Goal: Task Accomplishment & Management: Complete application form

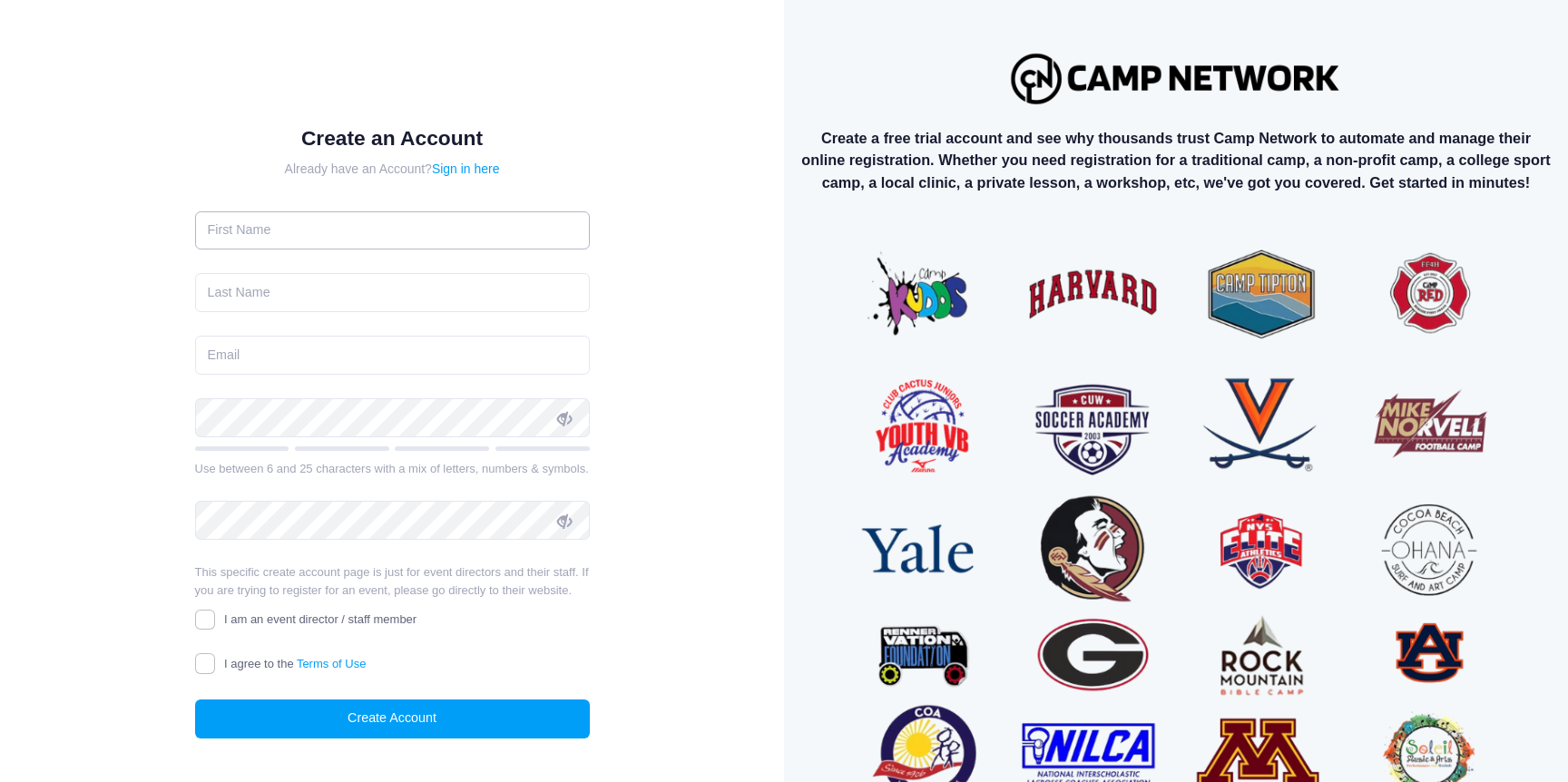
click at [425, 231] on input "text" at bounding box center [392, 231] width 394 height 39
click at [369, 238] on input "text" at bounding box center [392, 231] width 394 height 39
type input "Paul"
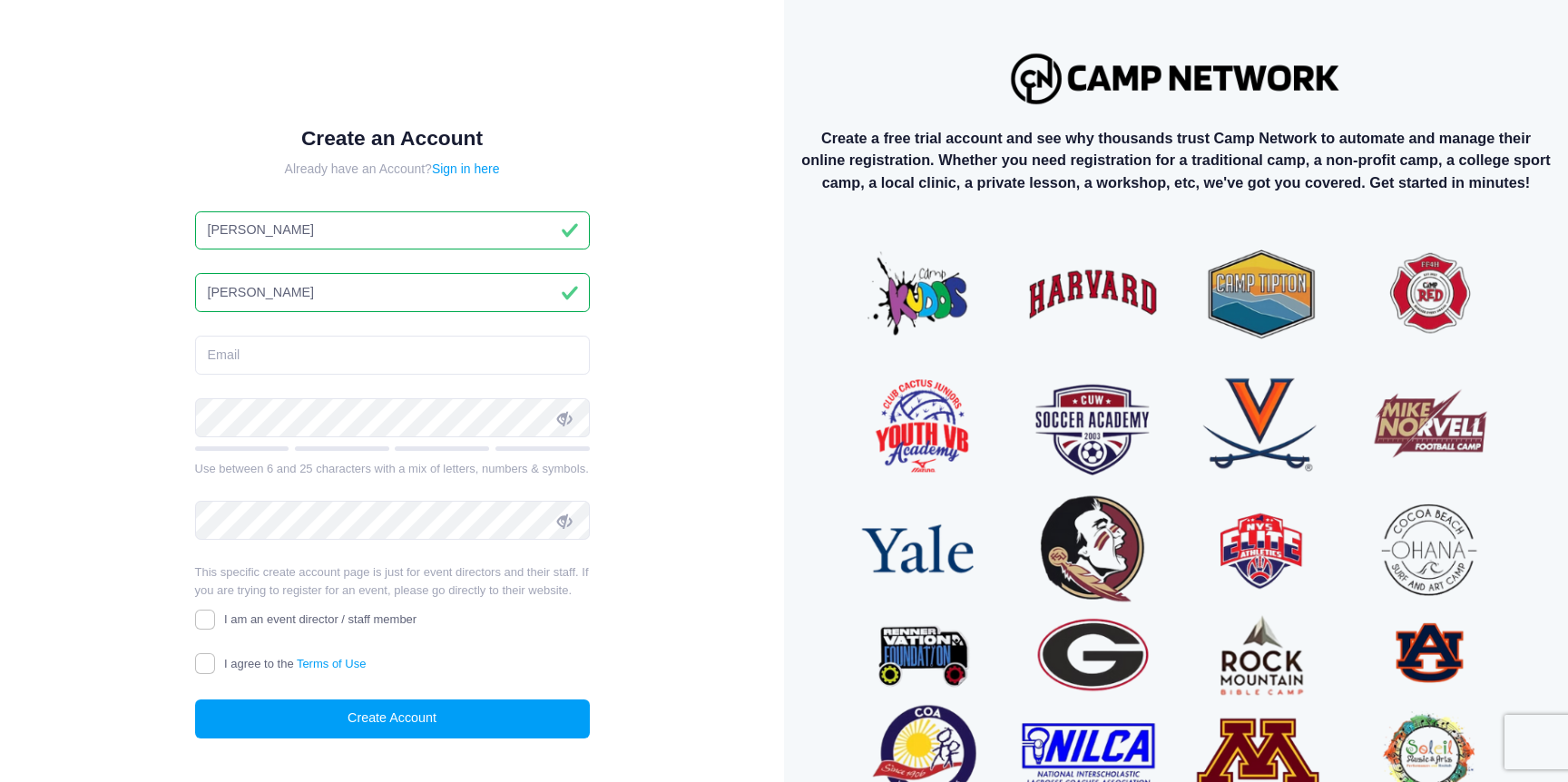
type input "Riemersma"
type input "pkriemersma@gmail.com"
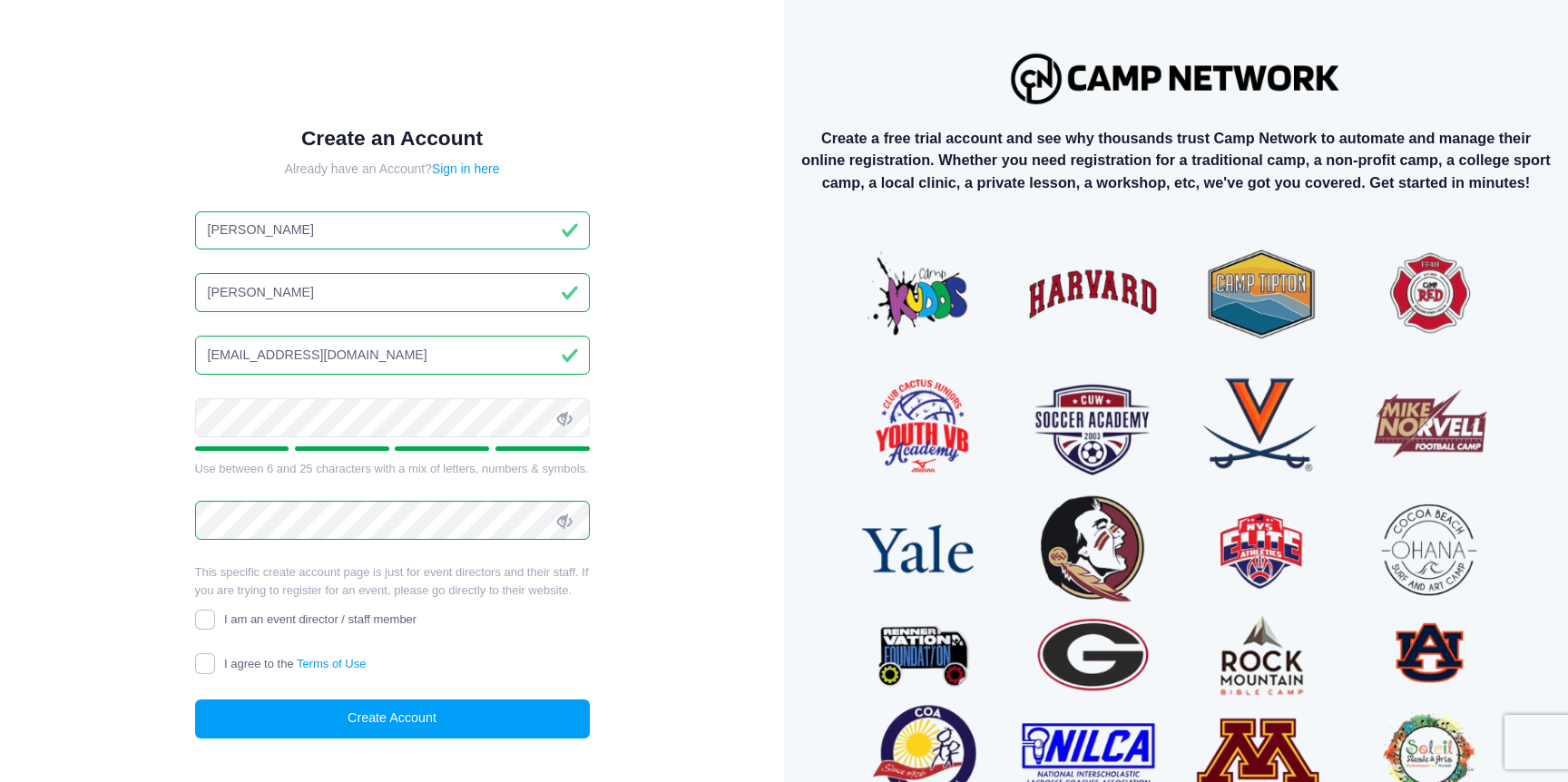
click at [230, 612] on span "I am an event director / staff member" at bounding box center [320, 619] width 192 height 14
click at [216, 612] on input "I am an event director / staff member" at bounding box center [205, 620] width 20 height 20
checkbox input "true"
click at [246, 649] on form "Create an Account Already have an Account? Sign in here Paul Riemersma pkriemer…" at bounding box center [392, 432] width 394 height 612
click at [231, 656] on label "I agree to the Terms of Use" at bounding box center [280, 664] width 172 height 19
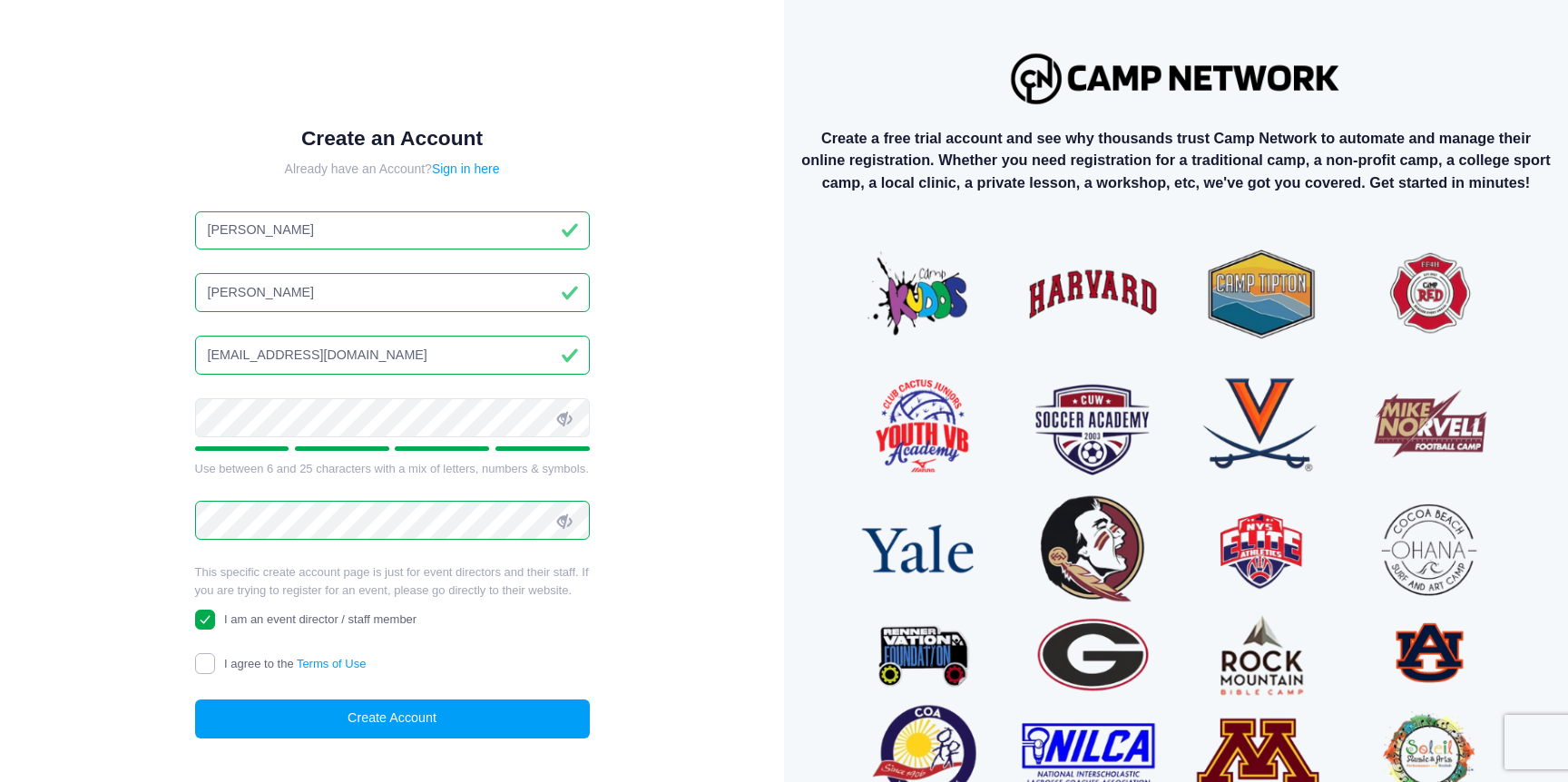
click at [216, 656] on input "I agree to the Terms of Use" at bounding box center [205, 663] width 20 height 20
checkbox input "true"
click at [302, 717] on button "Create Account" at bounding box center [392, 719] width 394 height 39
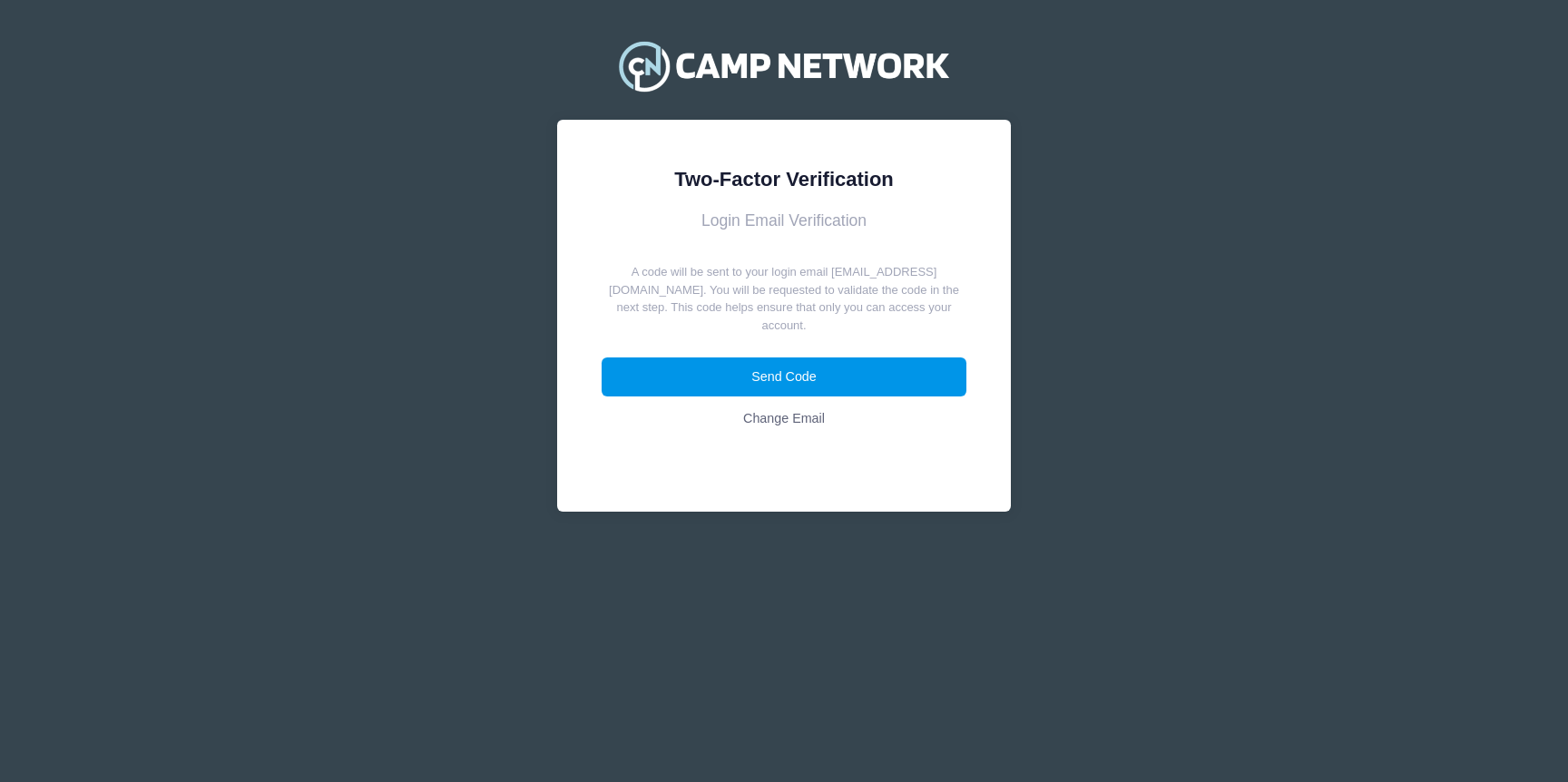
click at [840, 357] on button "Send Code" at bounding box center [784, 377] width 366 height 39
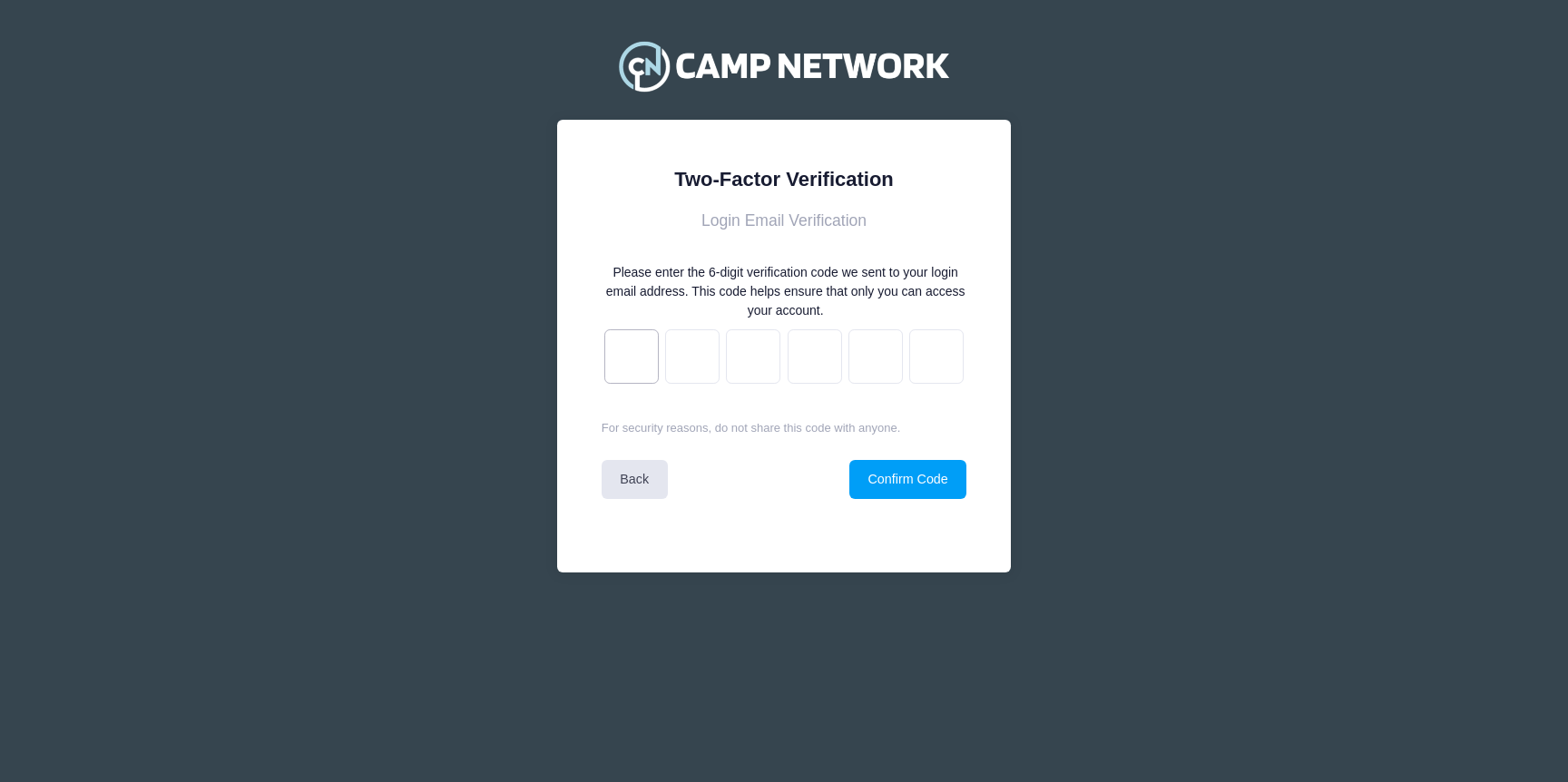
click at [647, 348] on input "text" at bounding box center [631, 356] width 55 height 55
paste input "f"
type input "9"
type input "0"
type input "7"
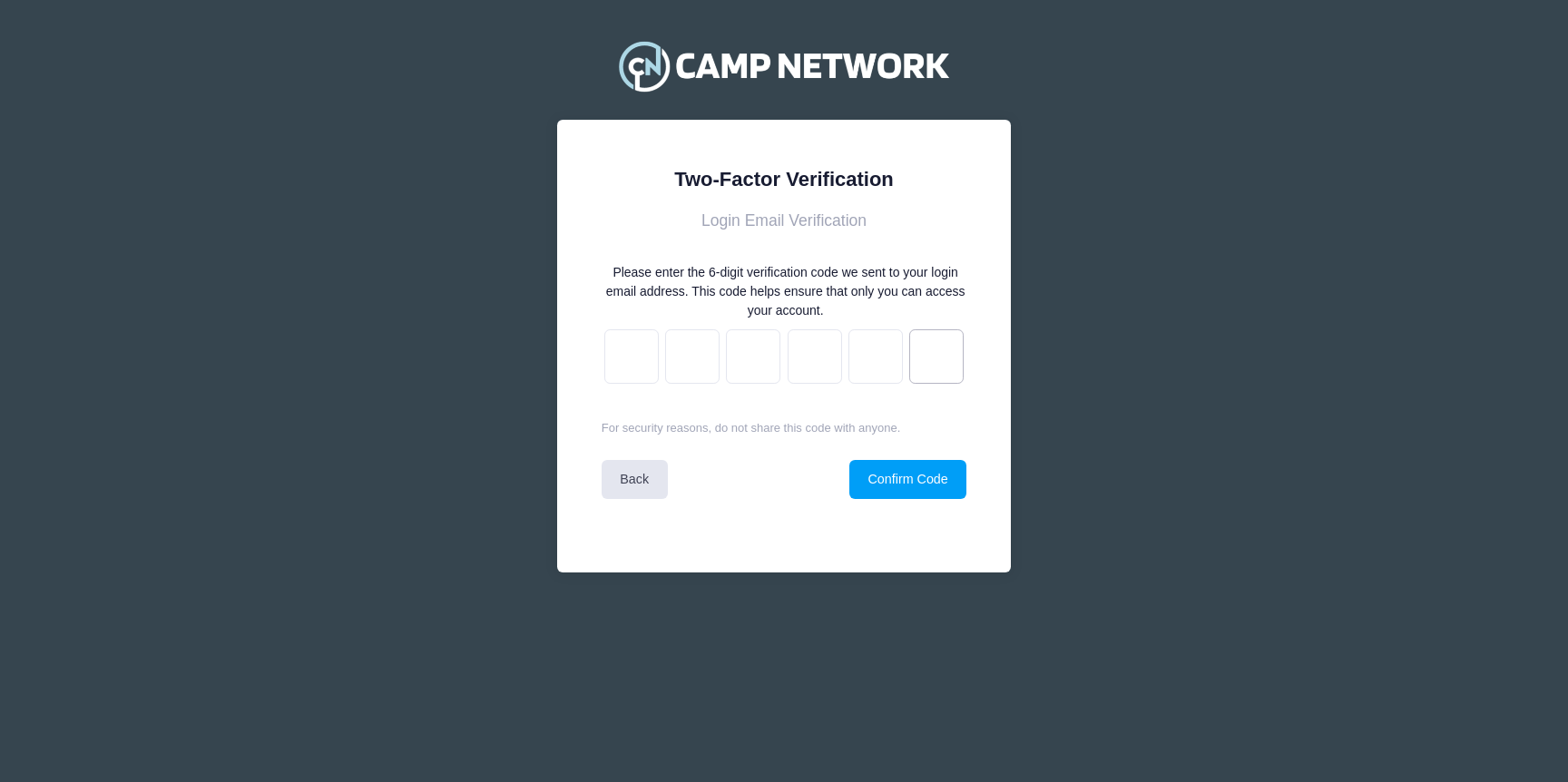
type input "1"
type input "2"
type input "f"
click at [860, 452] on form "Login Email Verification Please enter the 6-digit verification code we sent to …" at bounding box center [784, 355] width 366 height 288
click at [875, 470] on button "Confirm Code" at bounding box center [907, 480] width 117 height 39
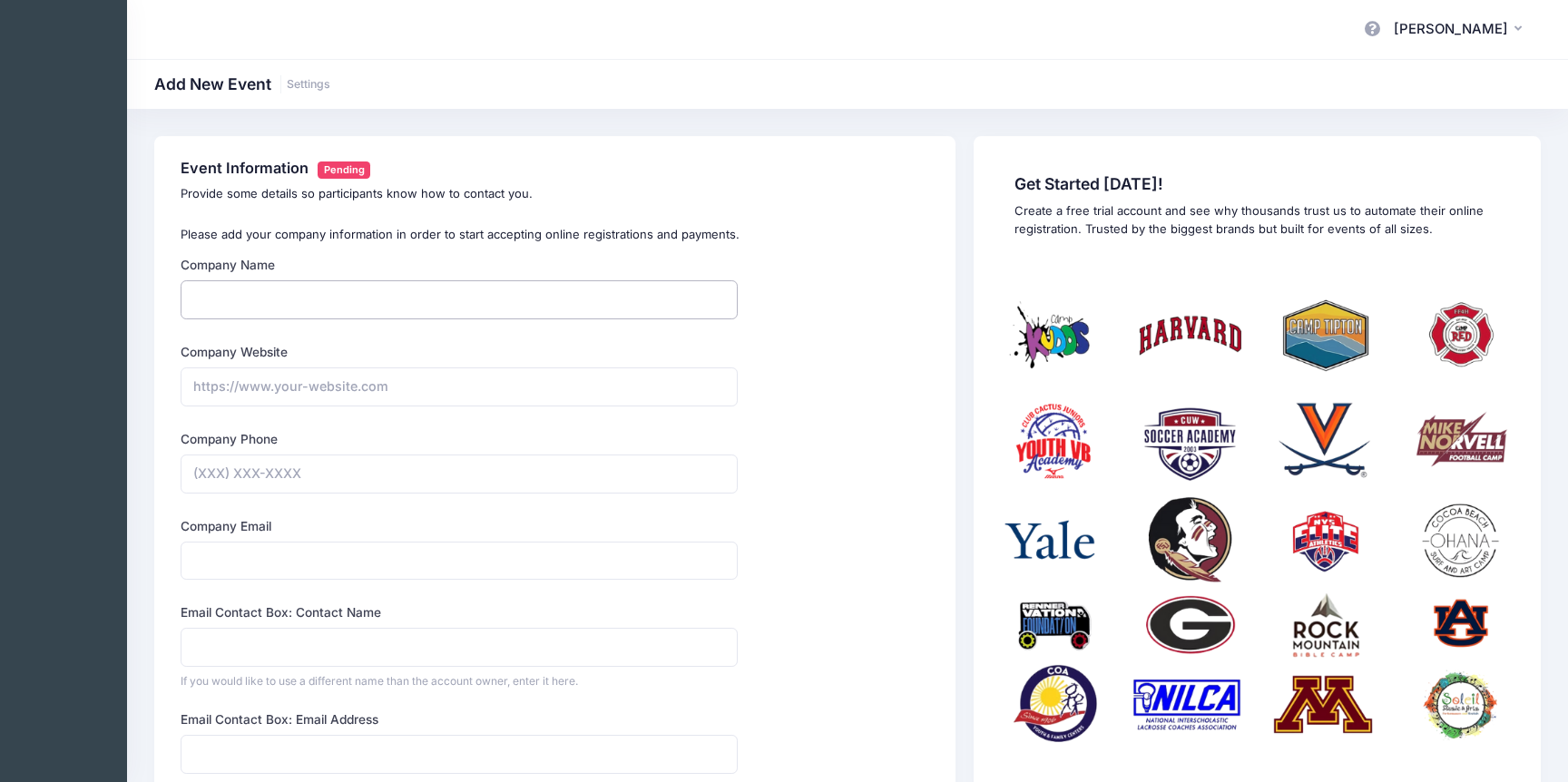
click at [654, 311] on input "Company Name" at bounding box center [459, 300] width 557 height 39
type input "South Olive Bible Camp"
type input "pkriemersma@gmail.com"
type input "Paul"
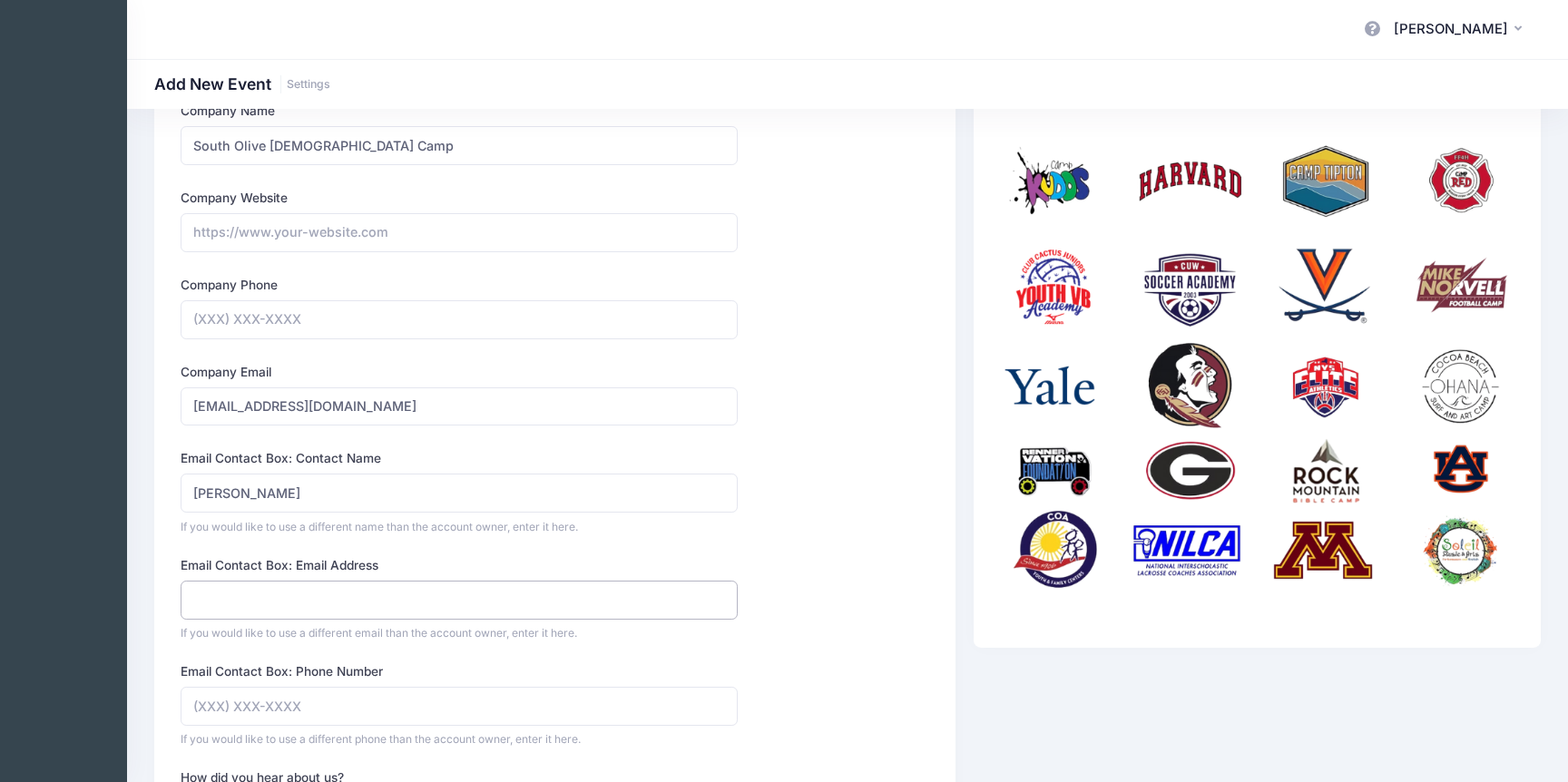
scroll to position [163, 0]
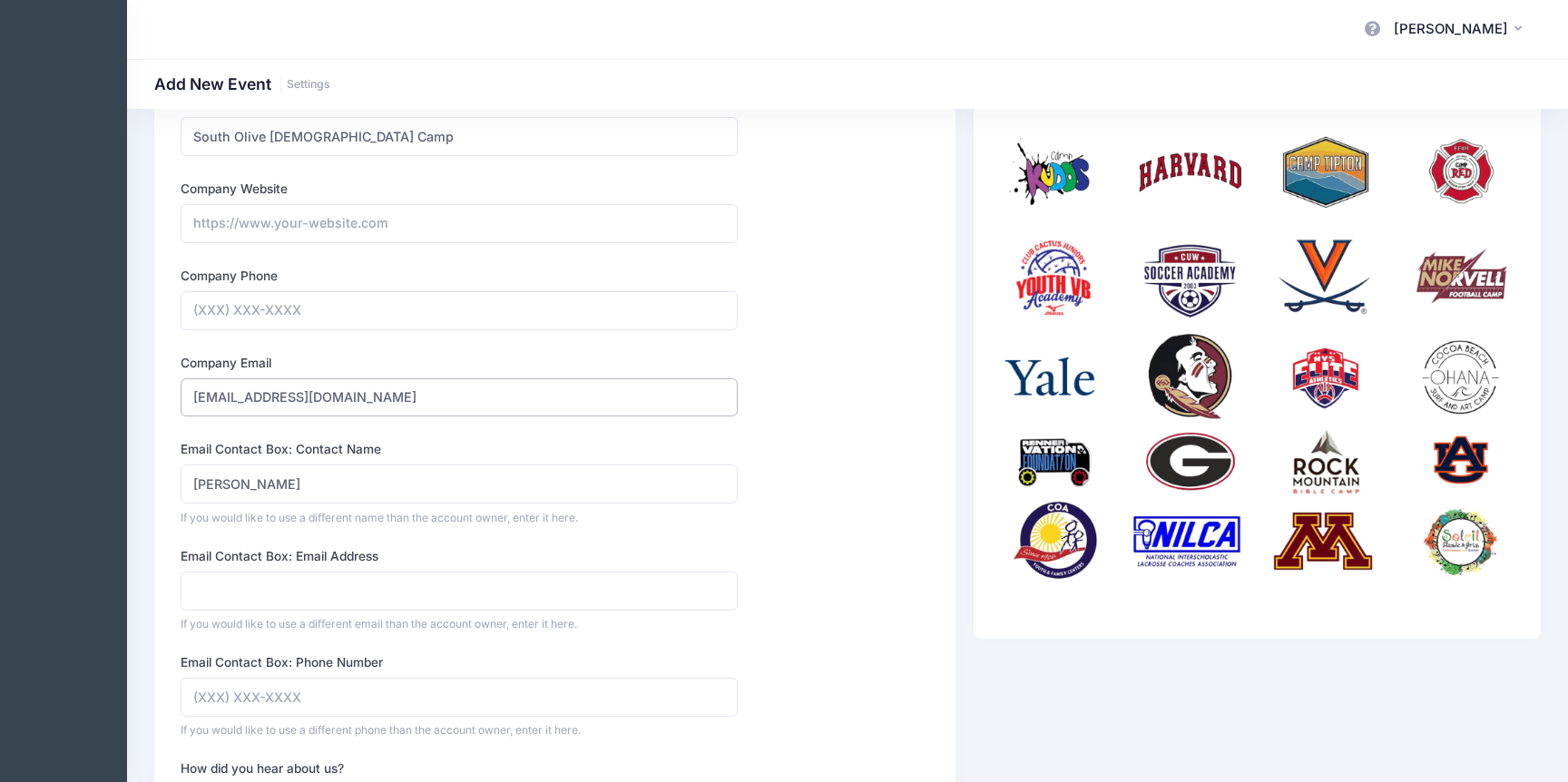
drag, startPoint x: 379, startPoint y: 383, endPoint x: 174, endPoint y: 365, distance: 205.8
click at [174, 365] on div "Company Name South Olive Bible Camp Type Select Academic Adventure Arts and Cra…" at bounding box center [459, 575] width 574 height 966
click at [346, 414] on input "pkriemersma@gmail.com" at bounding box center [459, 398] width 557 height 39
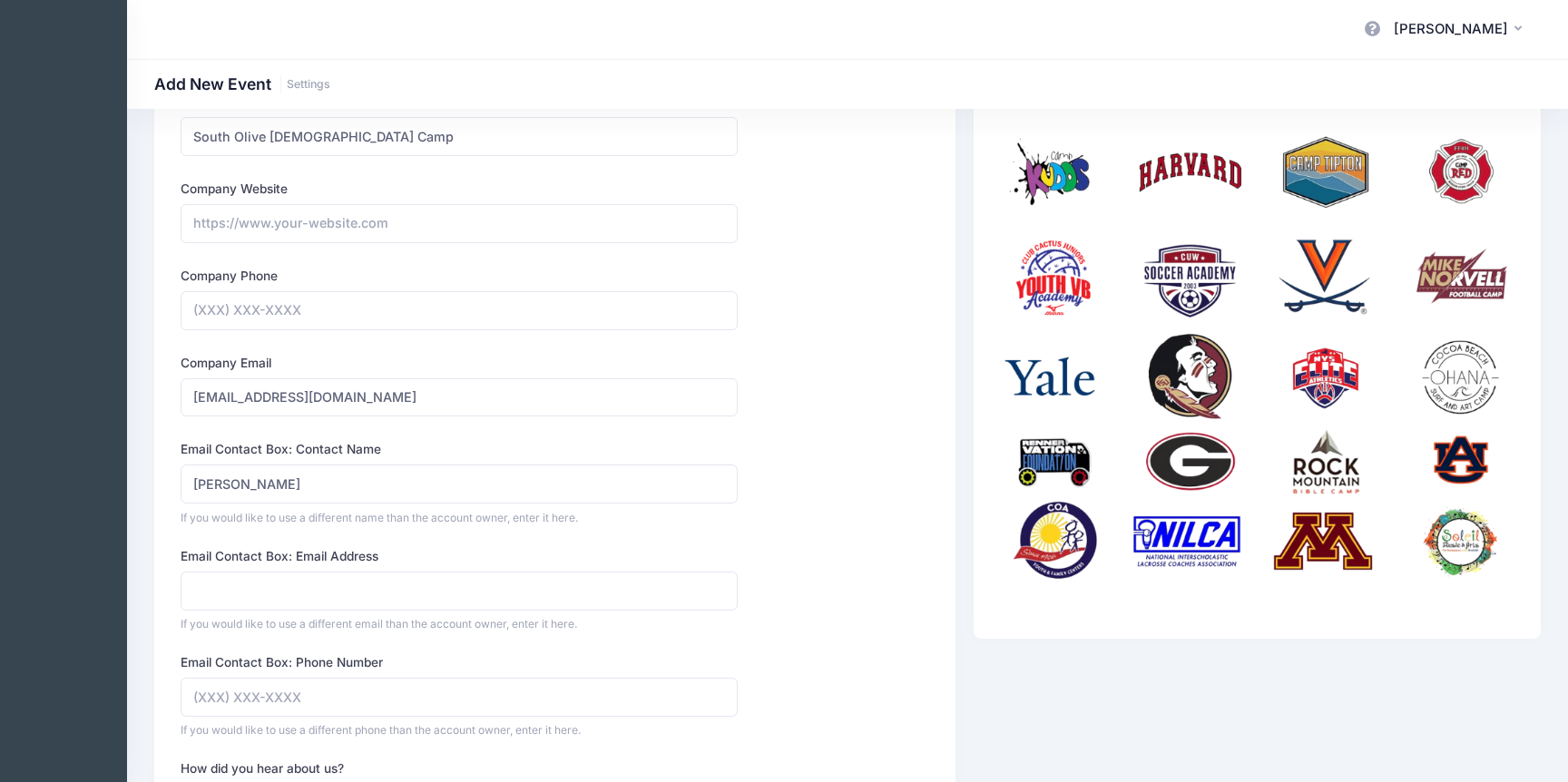
click at [229, 568] on div "Email Contact Box: Email Address If you would like to use a different email tha…" at bounding box center [459, 590] width 557 height 85
click at [230, 582] on input "Email Contact Box: Email Address" at bounding box center [459, 591] width 557 height 39
paste input "pkriemersma@gmail.com"
type input "pkriemersma@gmail.com"
click at [186, 545] on form "Company Name South Olive Bible Camp Type Select Academic Adventure Arts and Cra…" at bounding box center [459, 575] width 557 height 966
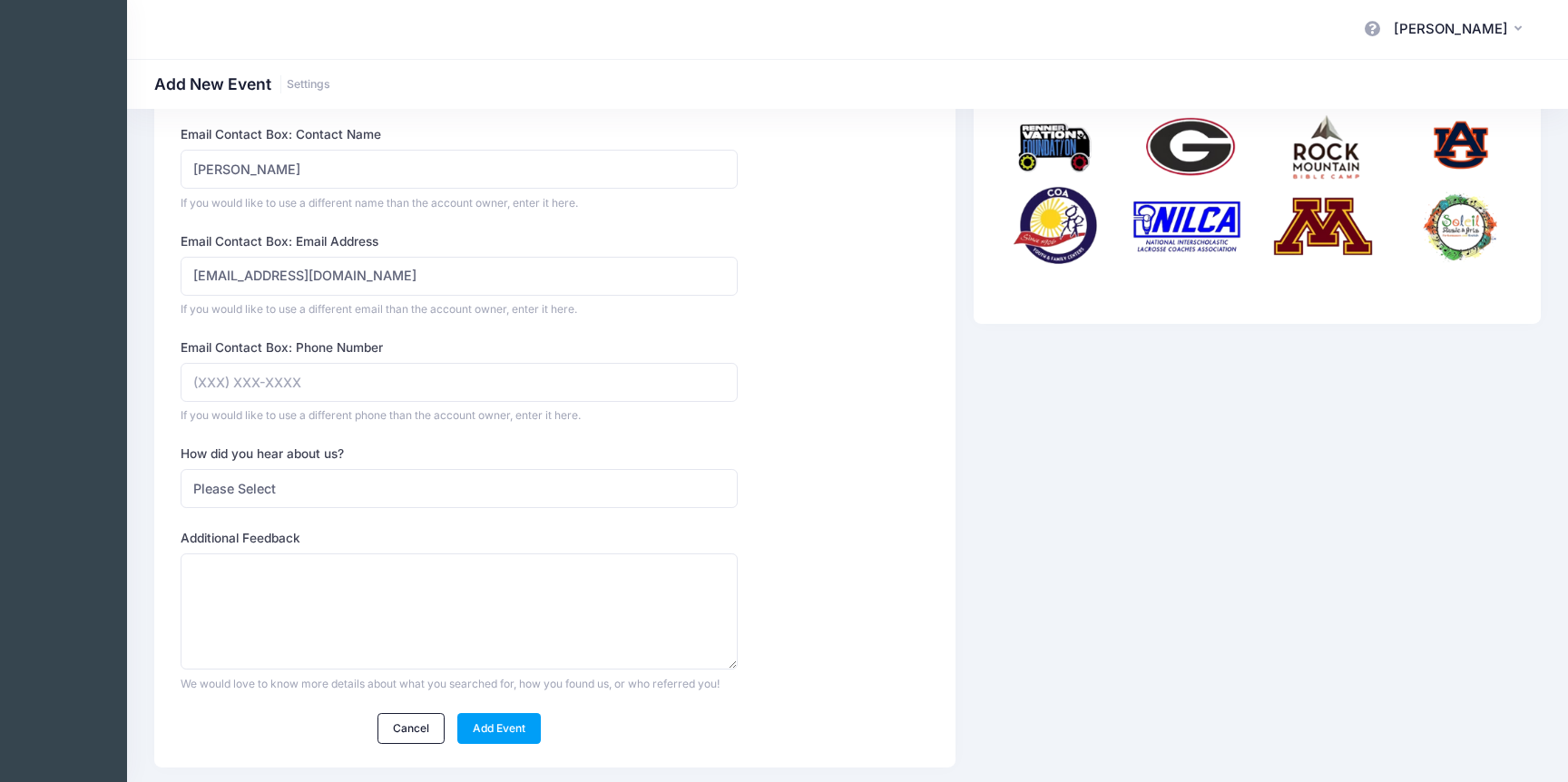
scroll to position [487, 0]
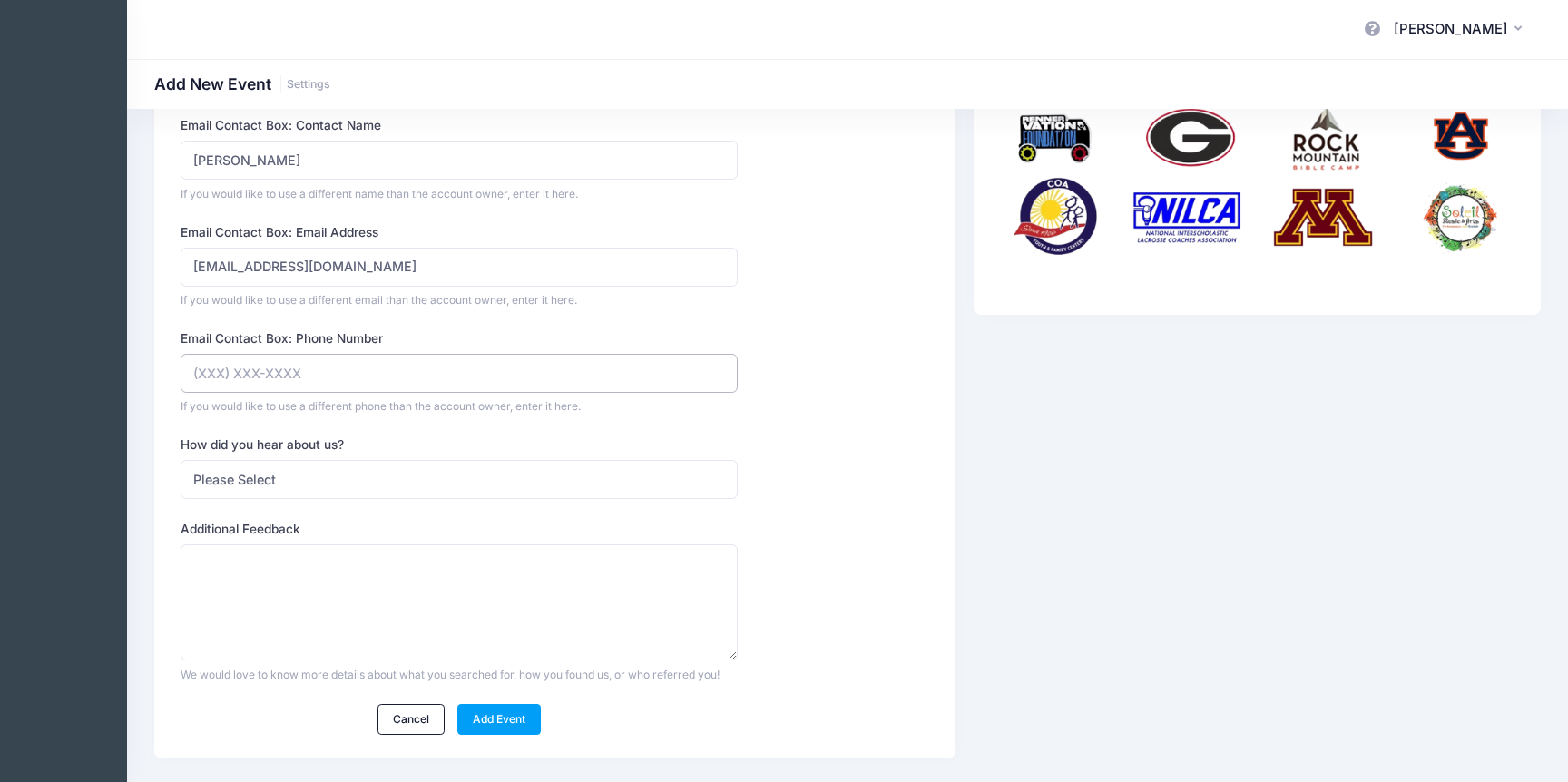
click at [286, 366] on input "Email Contact Box: Phone Number" at bounding box center [459, 373] width 557 height 39
type input "(616) 422-0644"
click at [355, 517] on form "Company Name South Olive Bible Camp Type Select Academic Adventure Arts and Cra…" at bounding box center [459, 251] width 557 height 966
click at [351, 506] on form "Company Name South Olive Bible Camp Type Select Academic Adventure Arts and Cra…" at bounding box center [459, 251] width 557 height 966
click at [339, 487] on select "Please Select Web Search Customer Referral Other" at bounding box center [459, 480] width 557 height 39
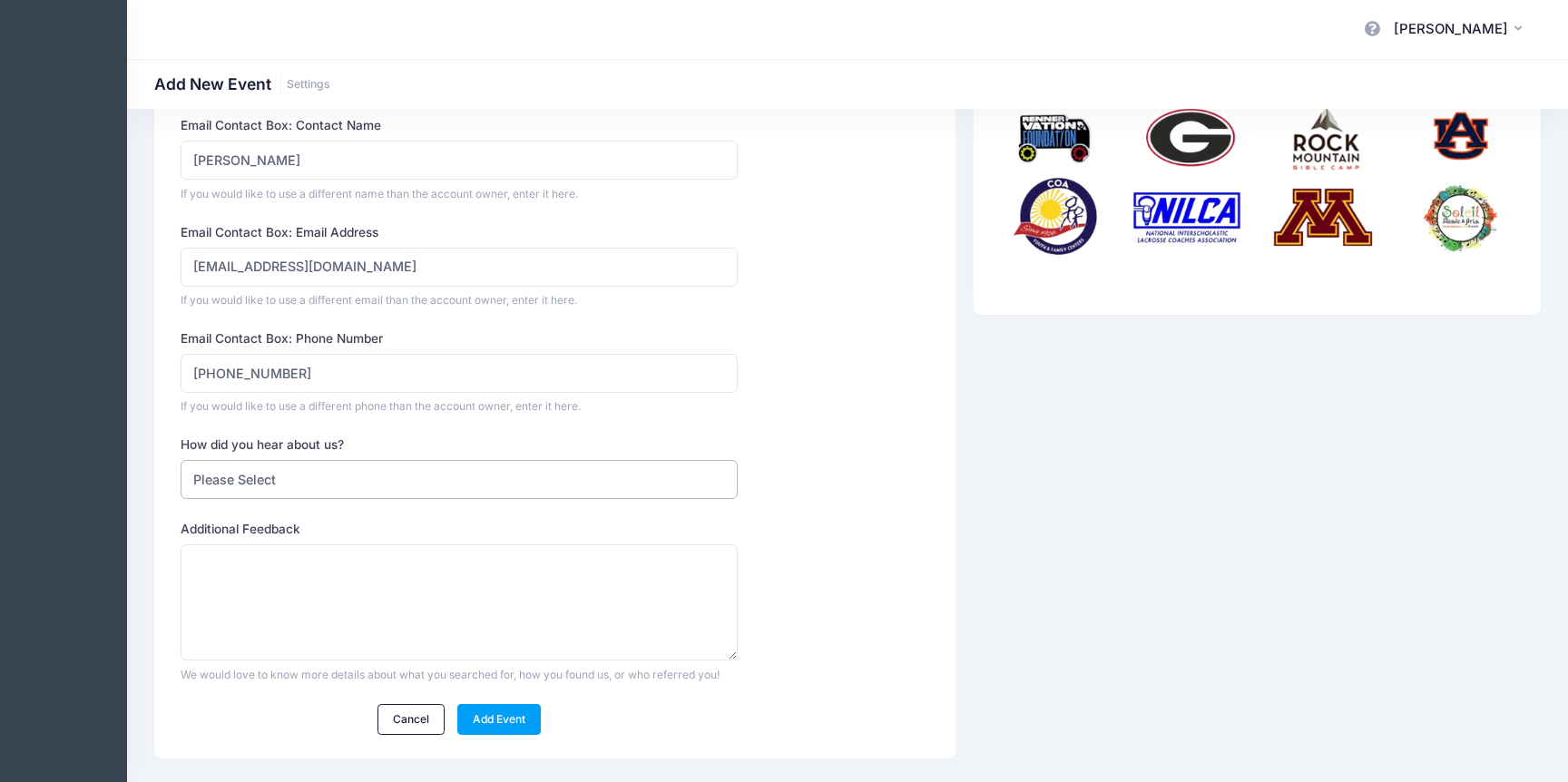
click at [341, 482] on select "Please Select Web Search Customer Referral Other" at bounding box center [459, 480] width 557 height 39
select select "web"
click at [181, 460] on select "Please Select Web Search Customer Referral Other" at bounding box center [459, 480] width 557 height 39
click at [342, 569] on textarea "What did you search for?" at bounding box center [459, 603] width 557 height 117
type textarea "Camp registration software"
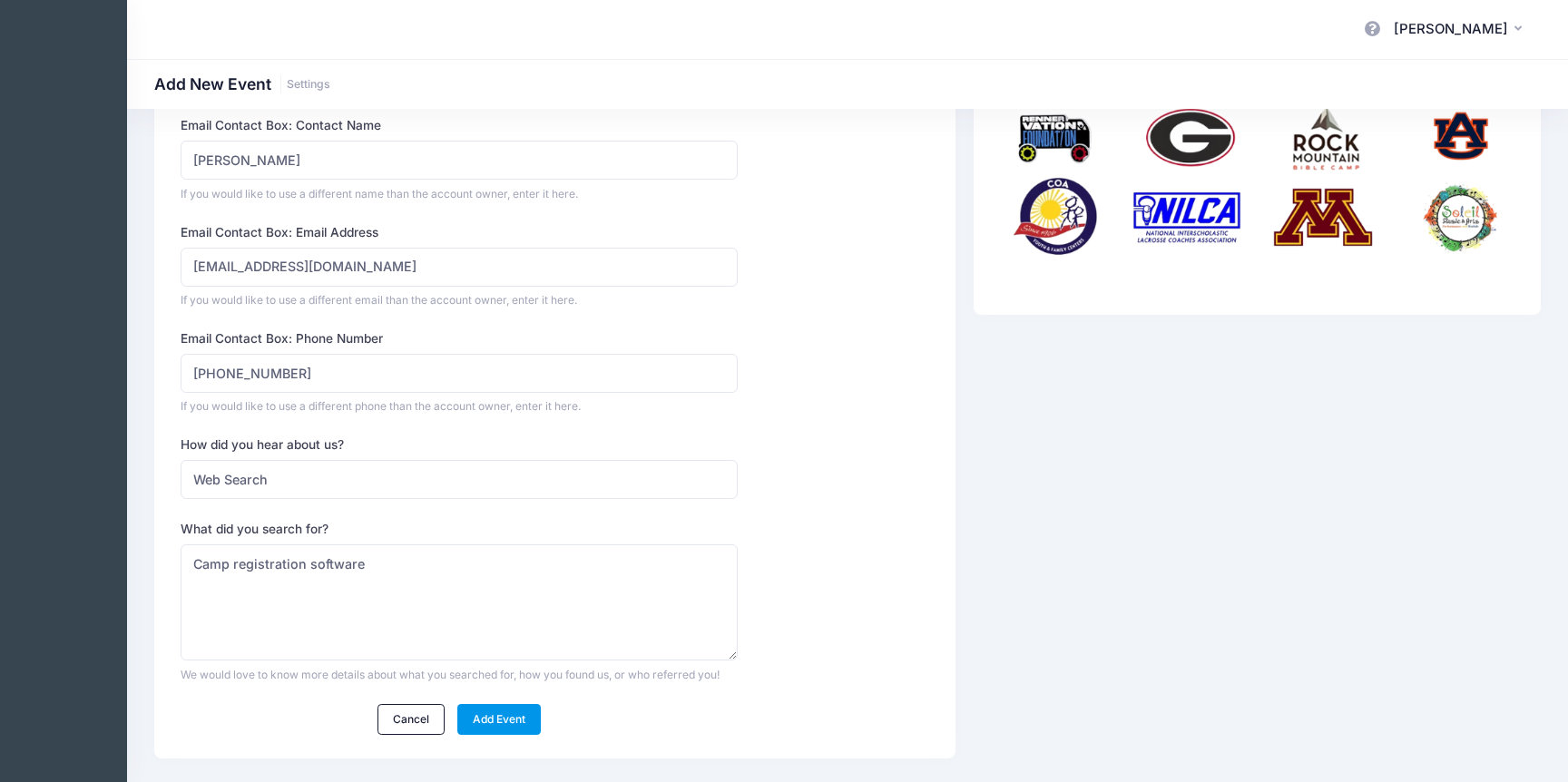
click at [489, 719] on link "Add Event" at bounding box center [499, 719] width 84 height 31
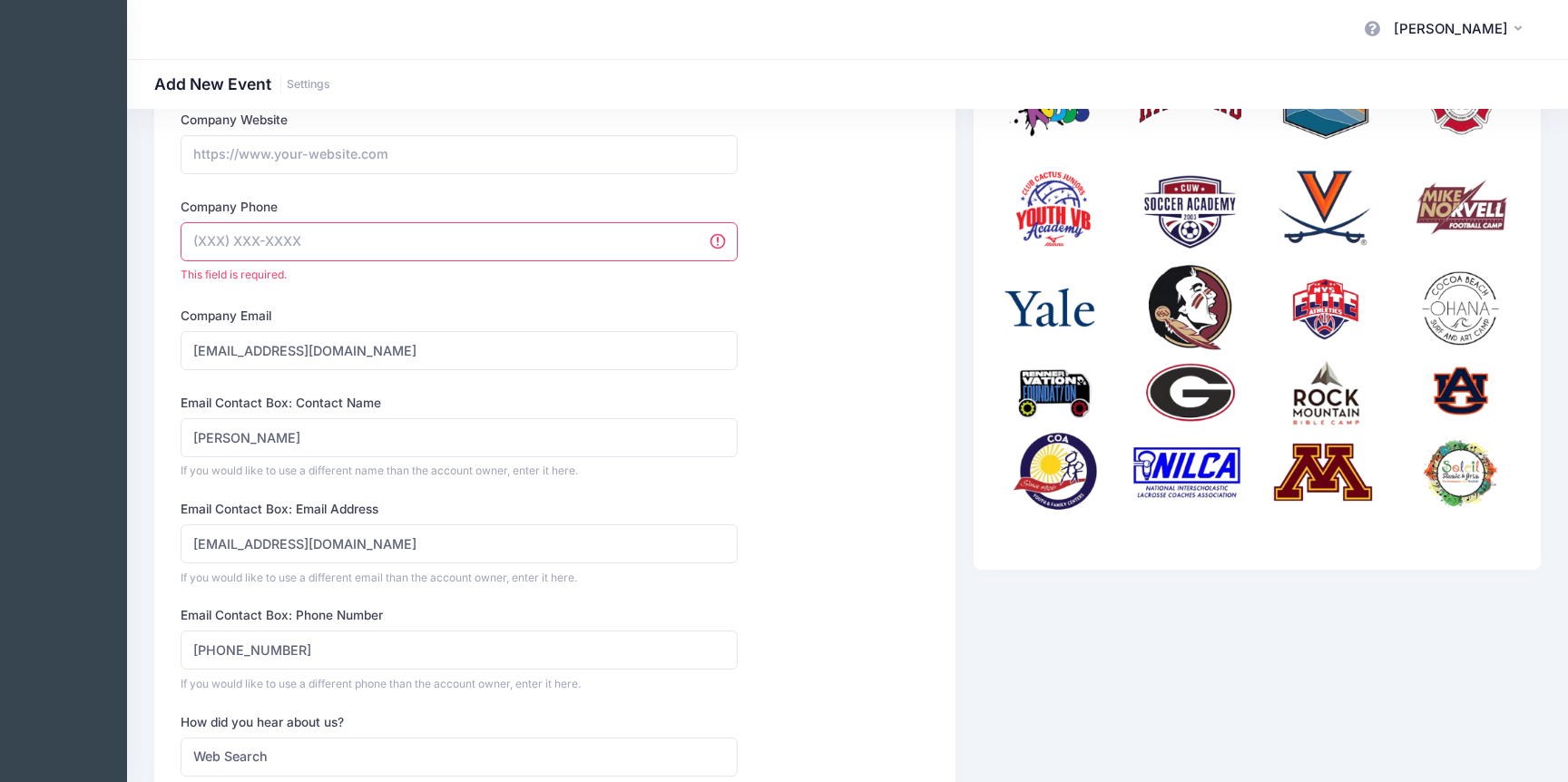
scroll to position [206, 0]
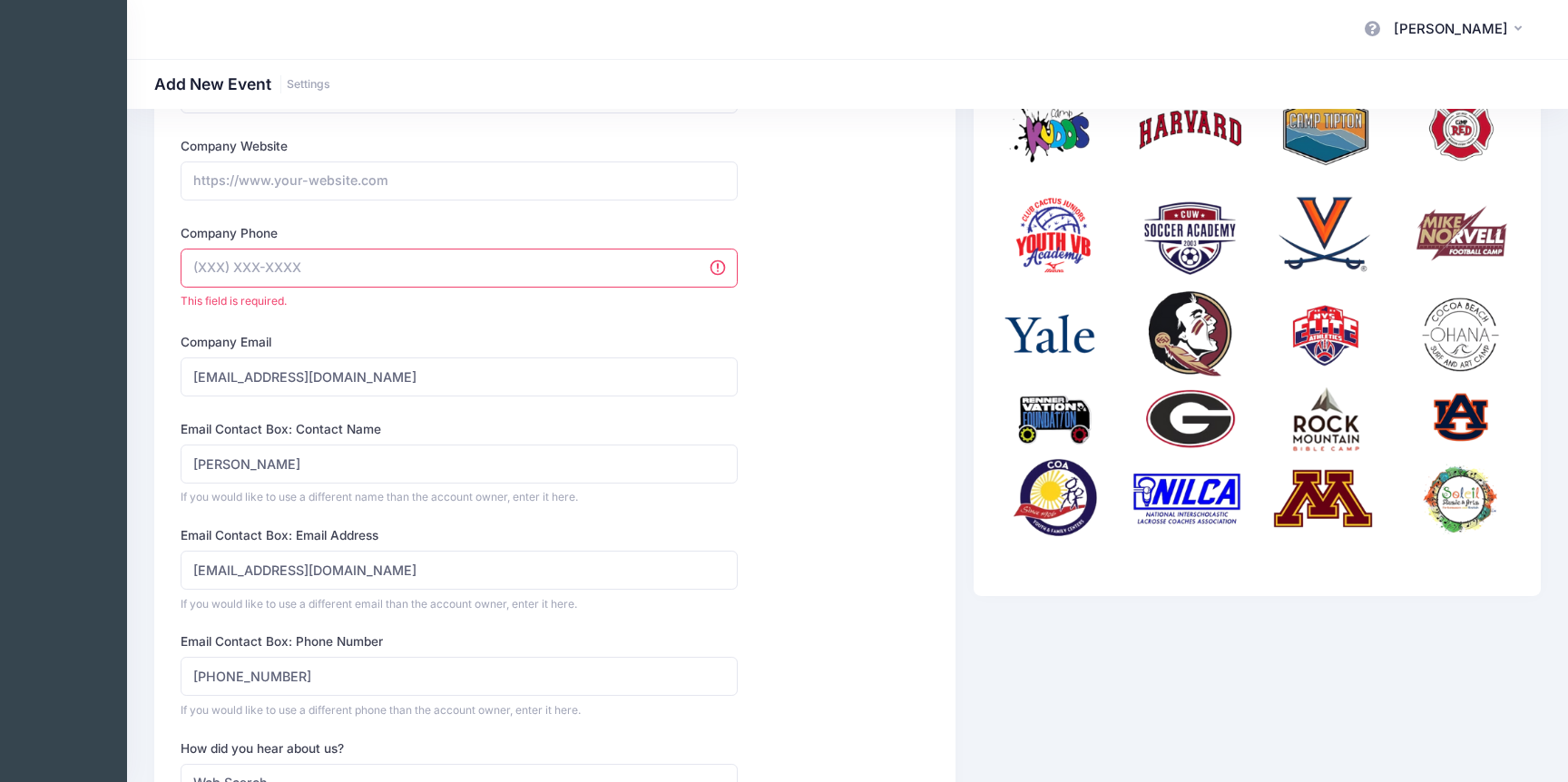
click at [426, 270] on input "Company Phone" at bounding box center [459, 268] width 557 height 39
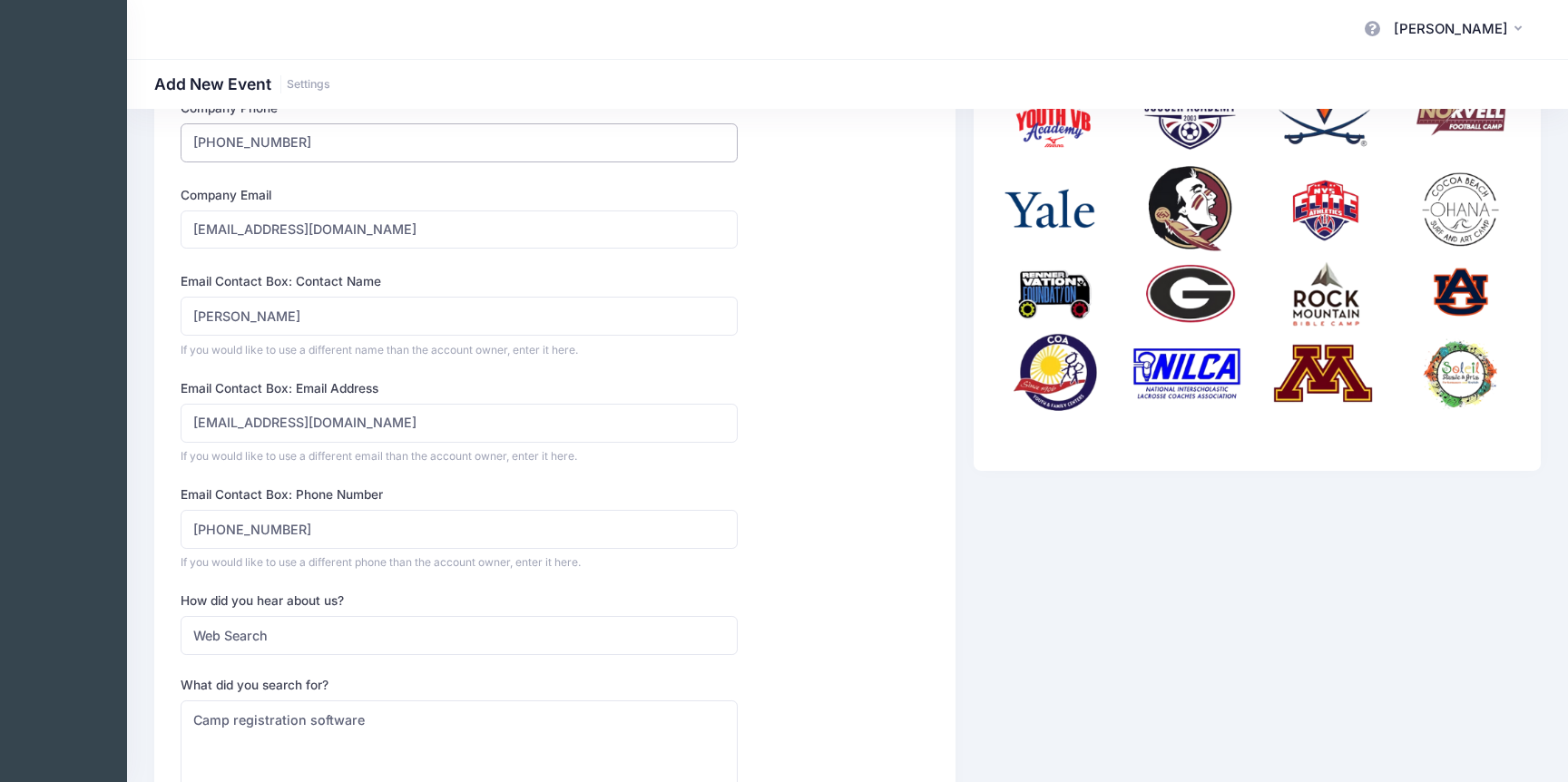
scroll to position [532, 0]
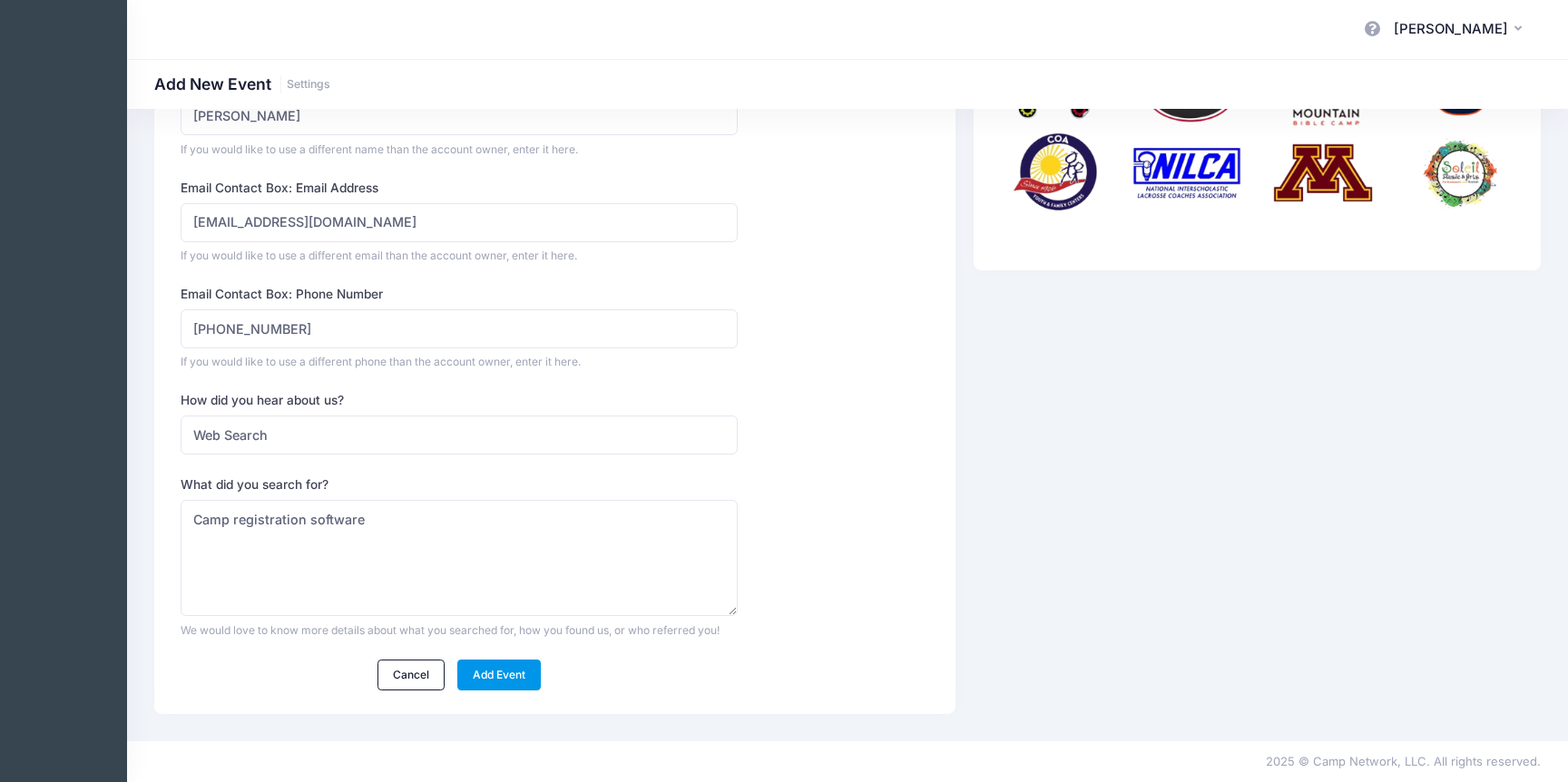
type input "(616) 422-0644"
click at [522, 673] on link "Add Event" at bounding box center [499, 674] width 84 height 31
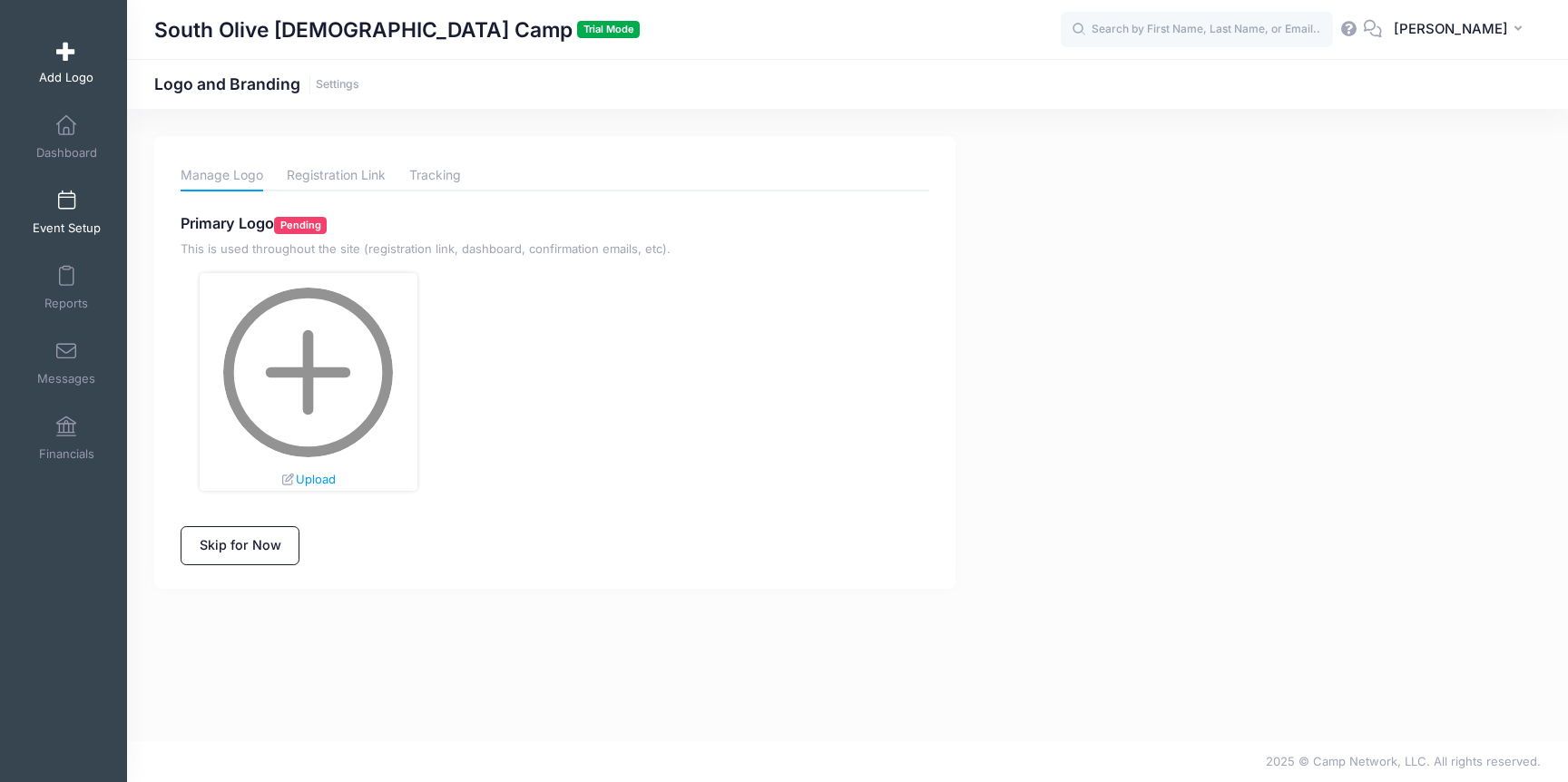
click at [77, 187] on link "Event Setup" at bounding box center [66, 212] width 86 height 63
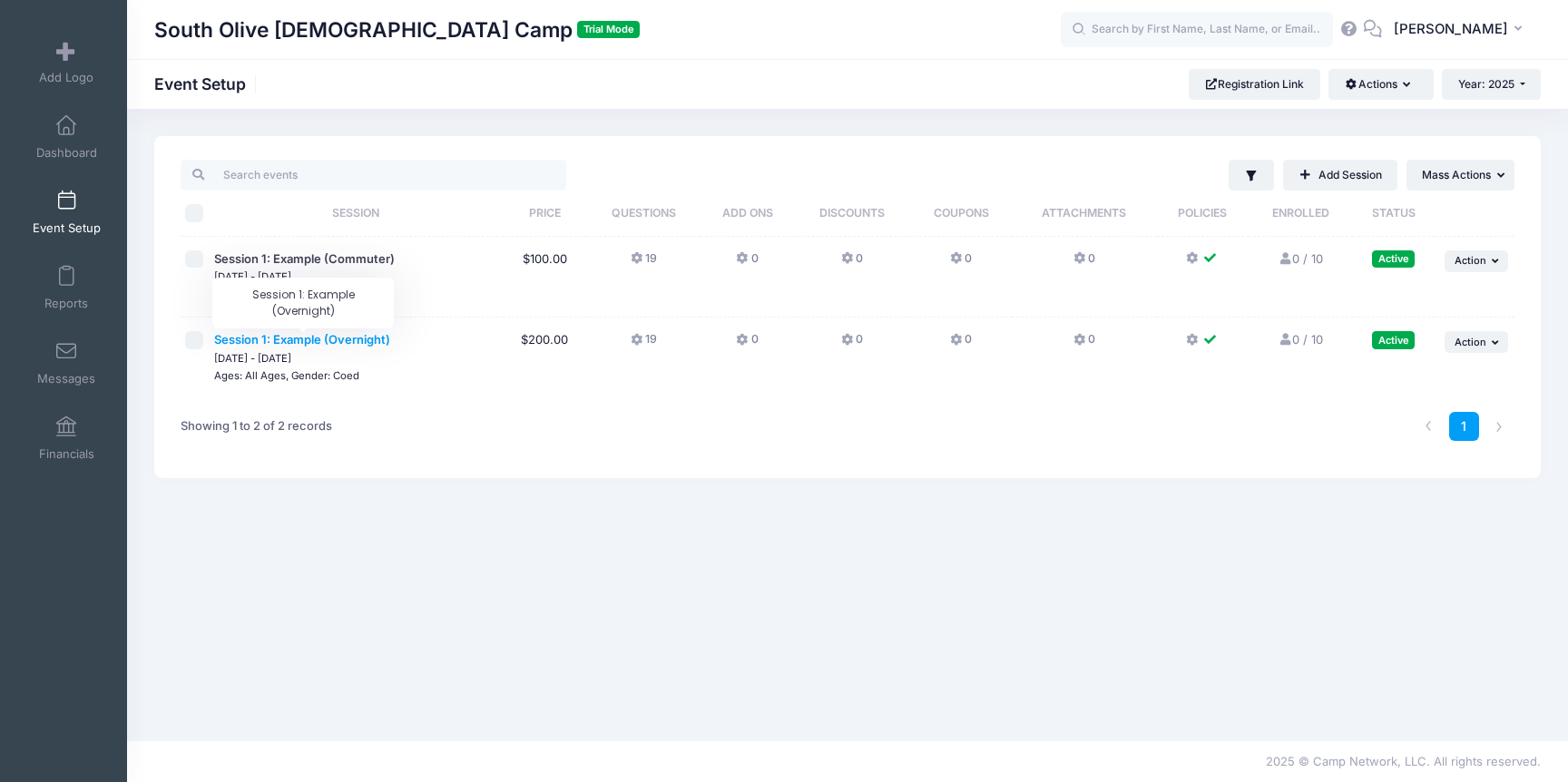
click at [294, 340] on span "Session 1: Example (Overnight)" at bounding box center [302, 340] width 176 height 15
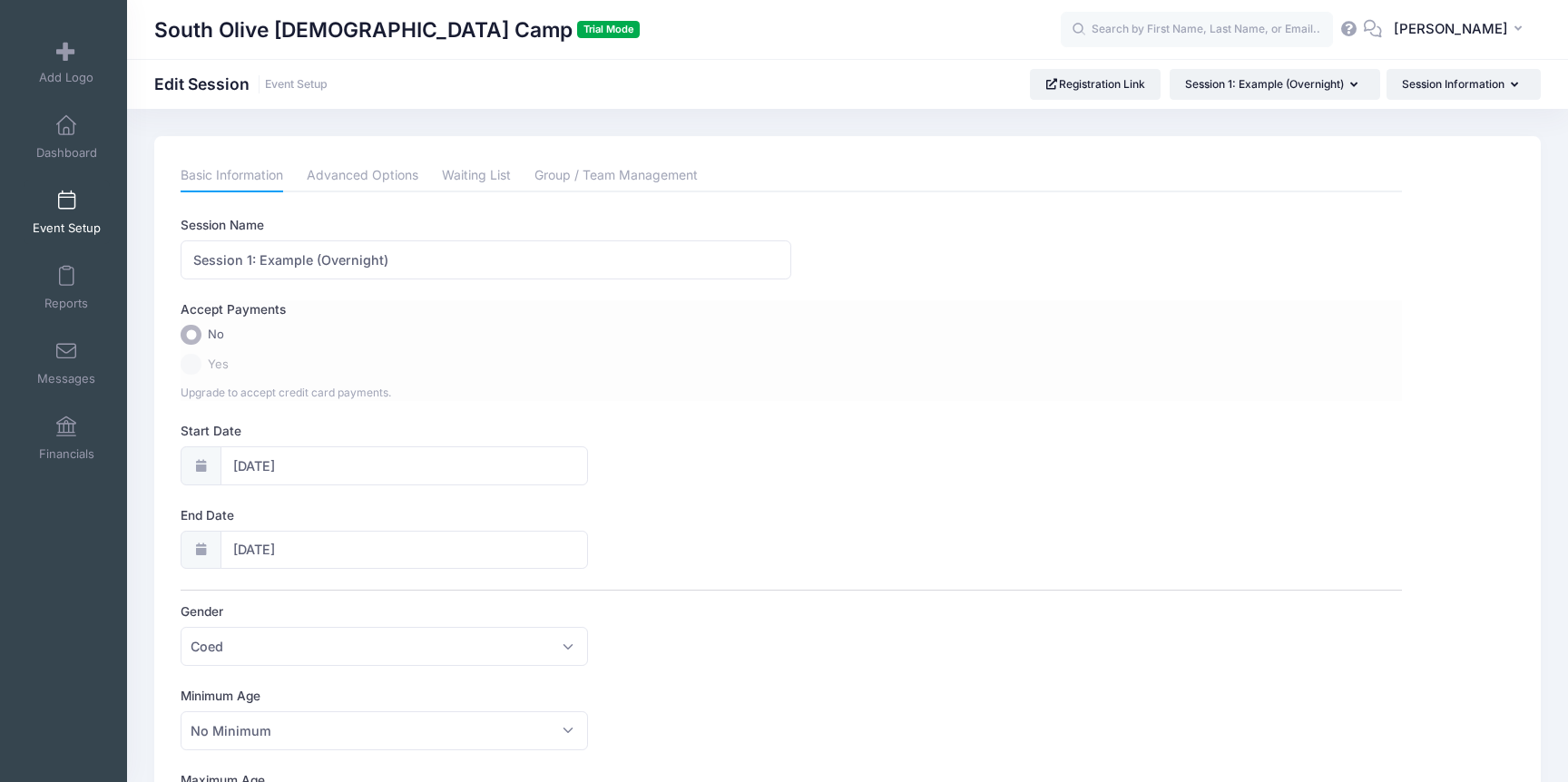
click at [213, 366] on span "Yes" at bounding box center [218, 365] width 20 height 19
click at [1507, 86] on button "Session Information" at bounding box center [1463, 83] width 154 height 31
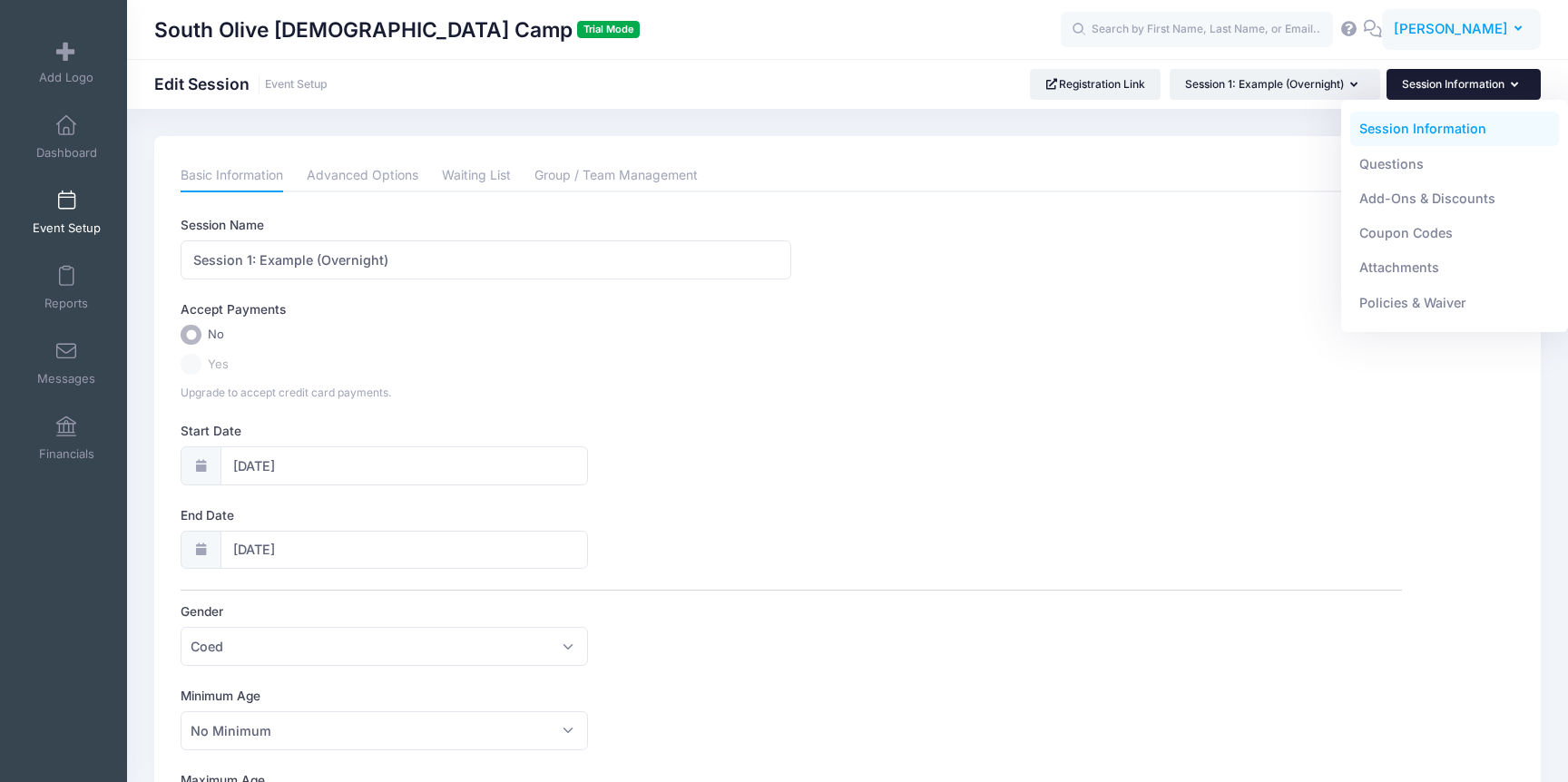
click at [1464, 40] on button "[PERSON_NAME] [PERSON_NAME]" at bounding box center [1460, 30] width 159 height 42
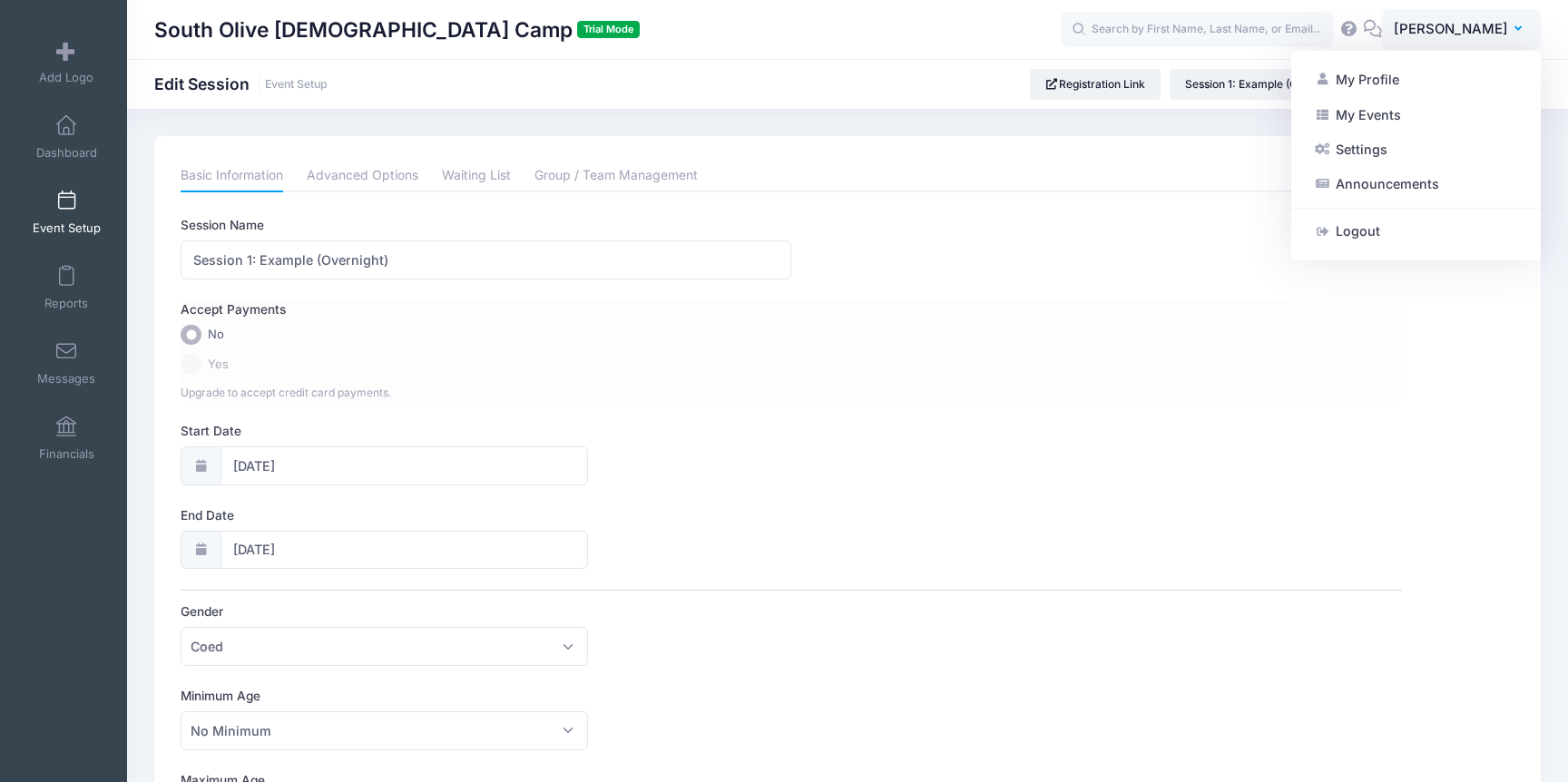
click at [1031, 352] on div "Accept Payments No Yes Upgrade to accept credit card payments." at bounding box center [790, 351] width 1220 height 101
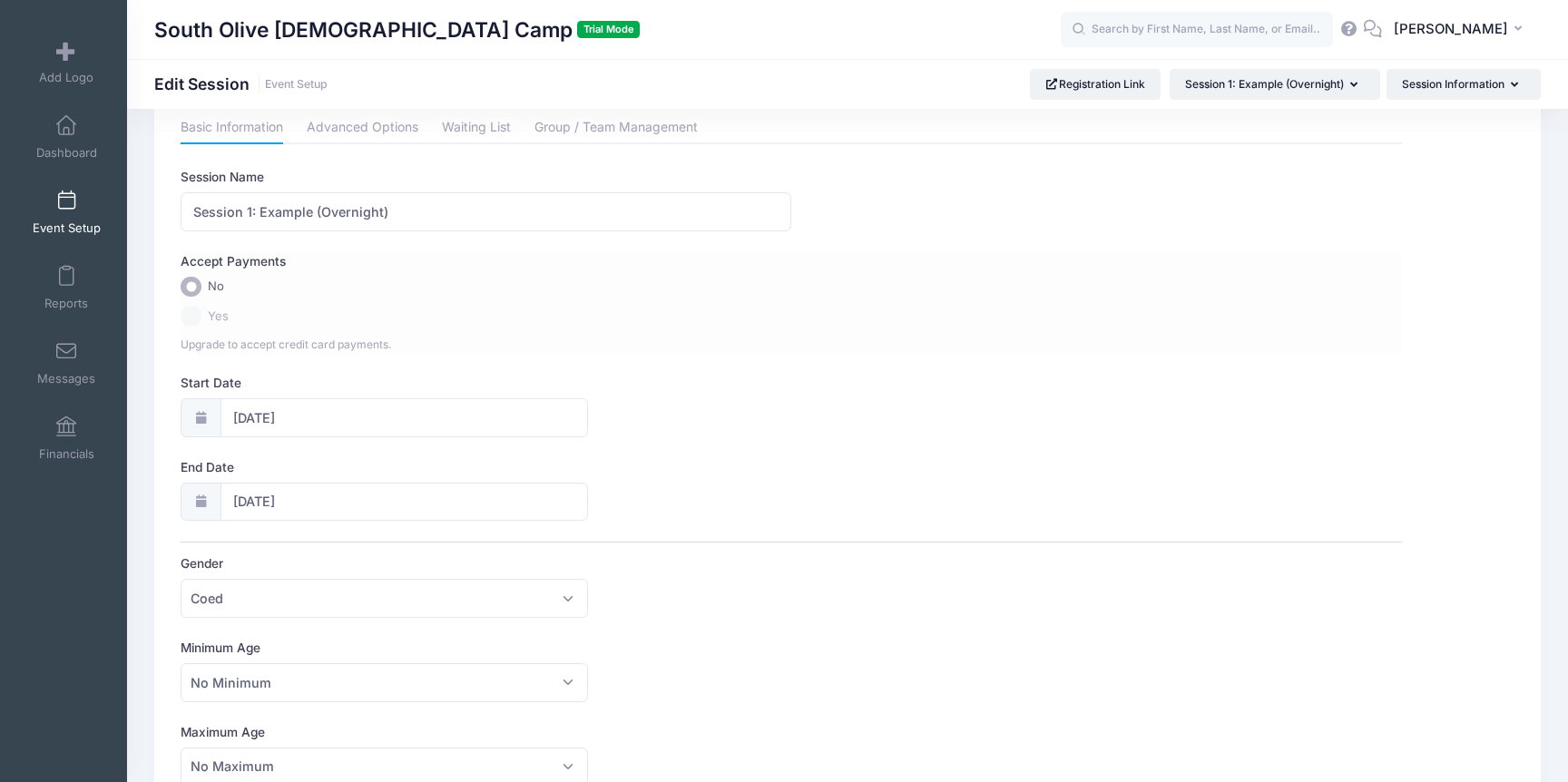
scroll to position [51, 0]
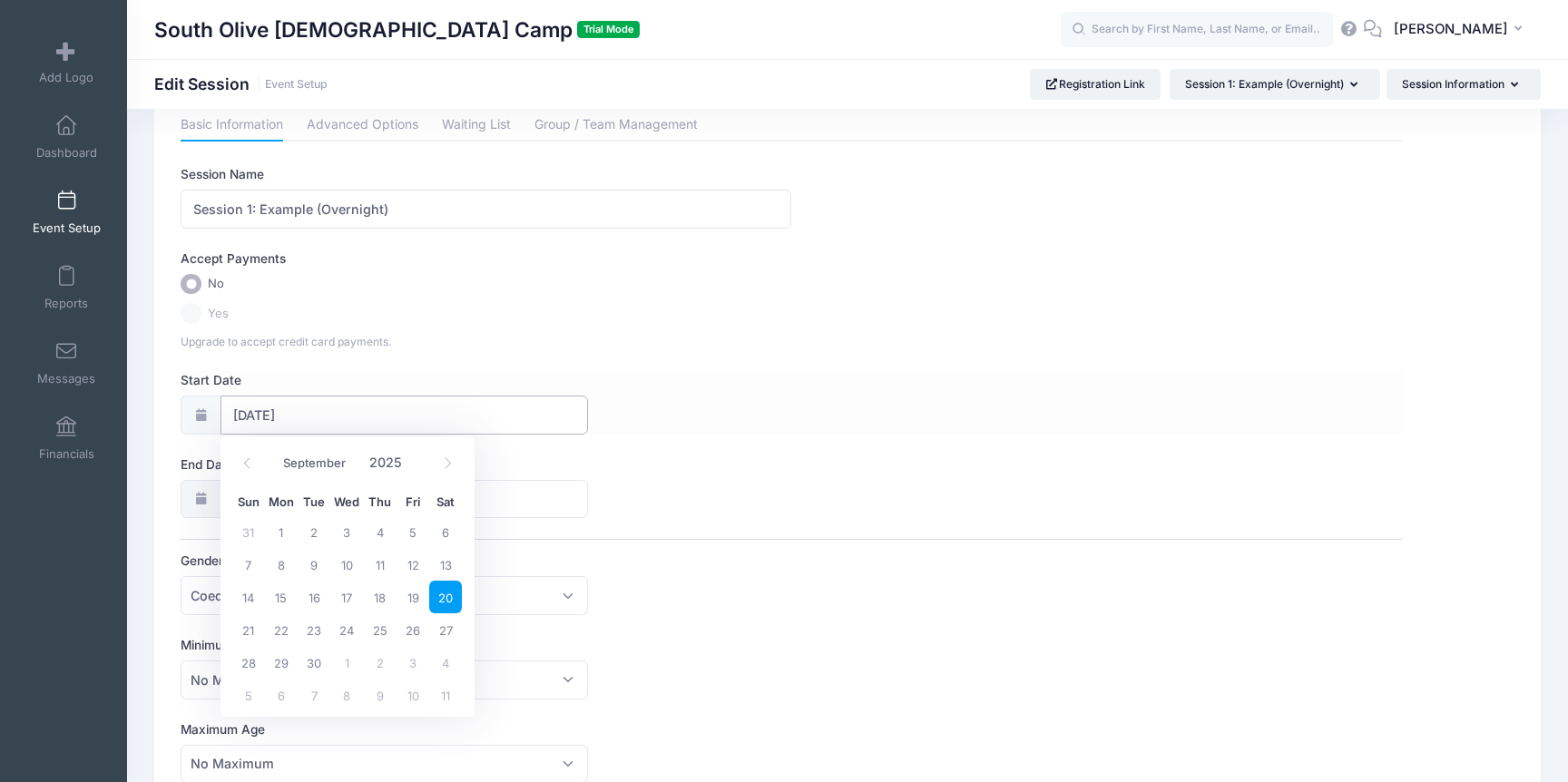
click at [315, 409] on input "09/20/2025" at bounding box center [405, 415] width 367 height 39
click at [452, 457] on icon at bounding box center [447, 463] width 12 height 12
select select "11"
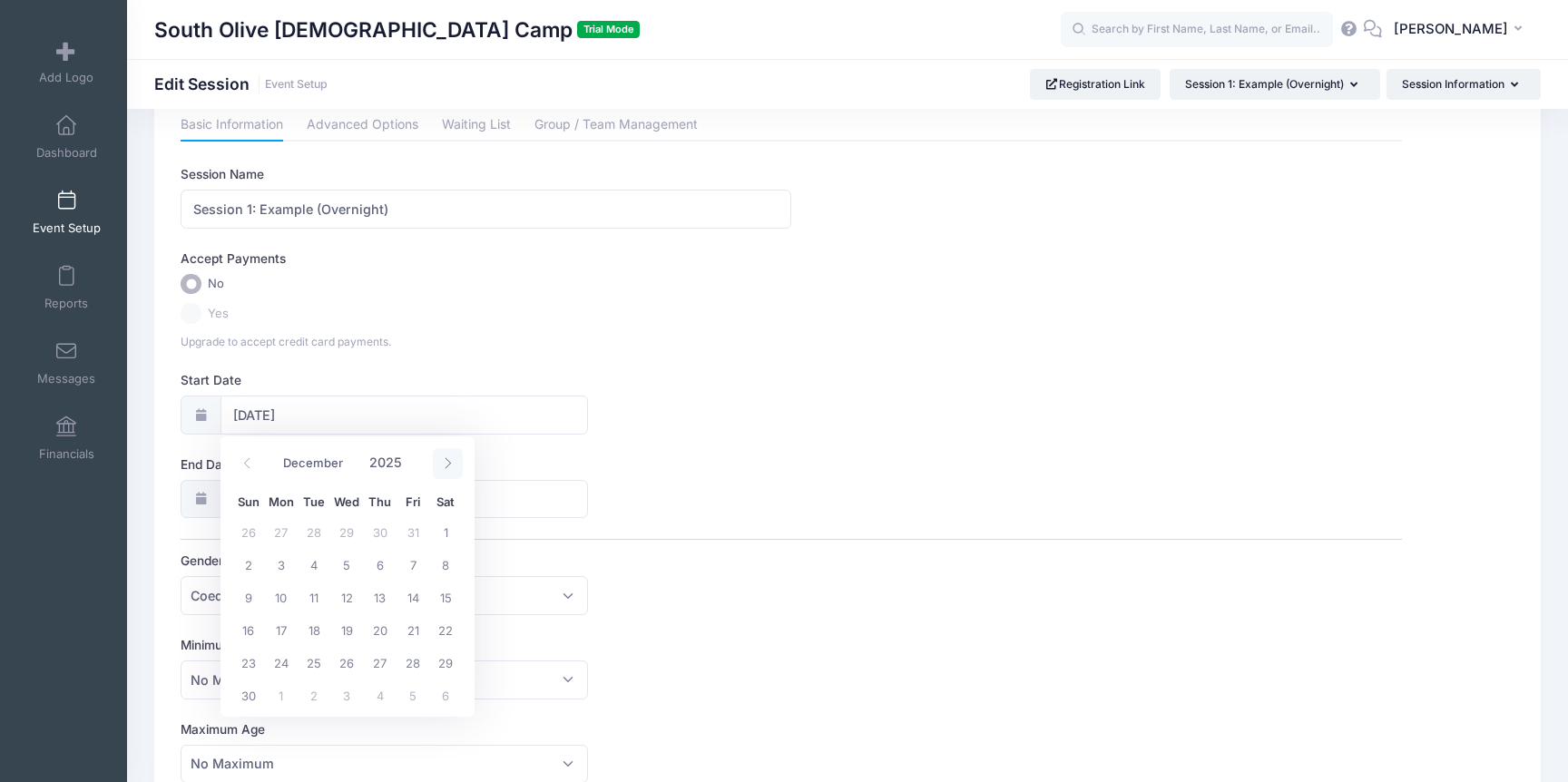
click at [452, 457] on icon at bounding box center [447, 463] width 12 height 12
type input "2026"
click at [452, 457] on icon at bounding box center [447, 463] width 12 height 12
click at [243, 457] on icon at bounding box center [247, 463] width 12 height 12
click at [442, 466] on icon at bounding box center [447, 463] width 12 height 12
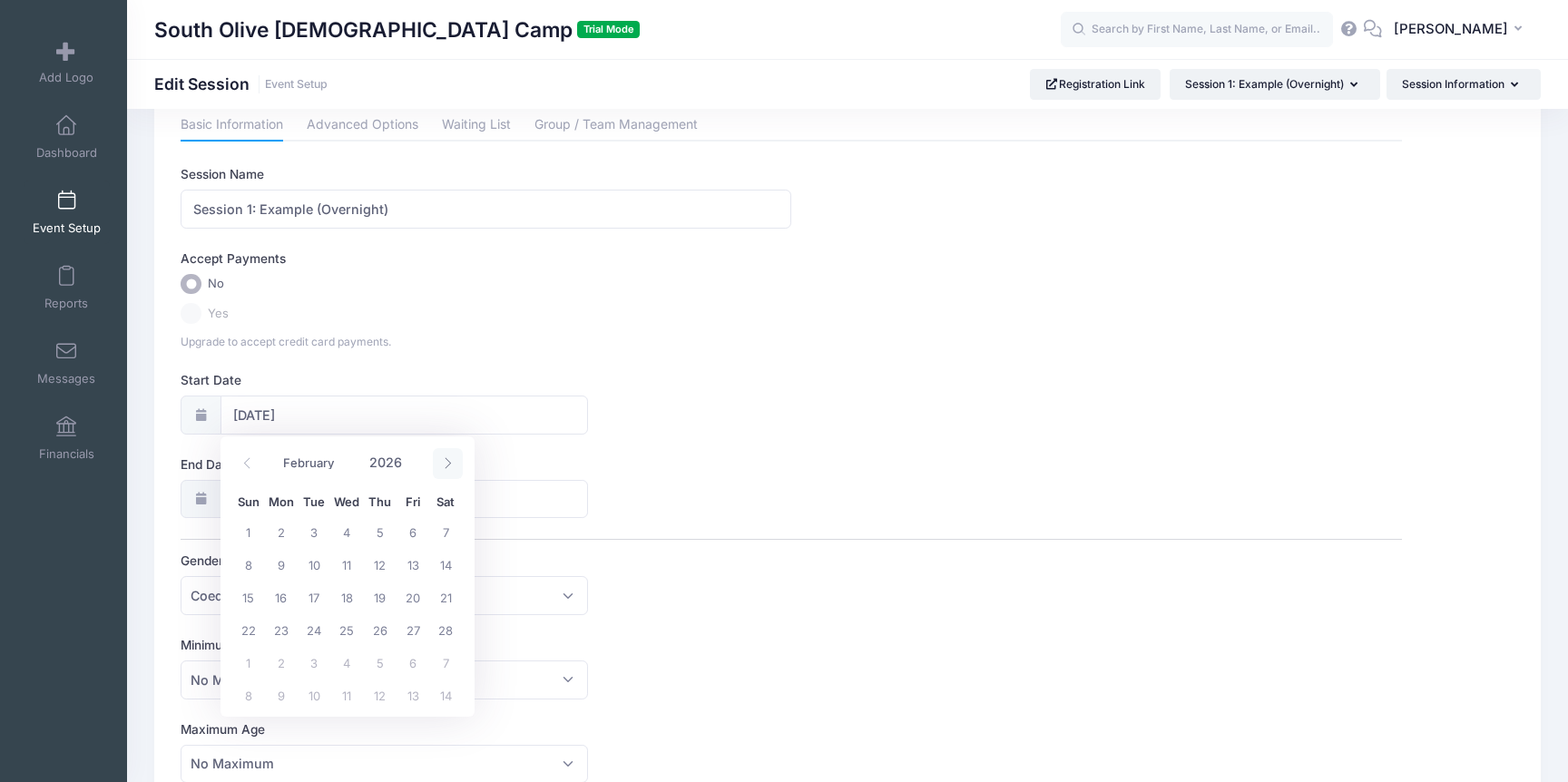
click at [442, 466] on icon at bounding box center [447, 463] width 12 height 12
select select "5"
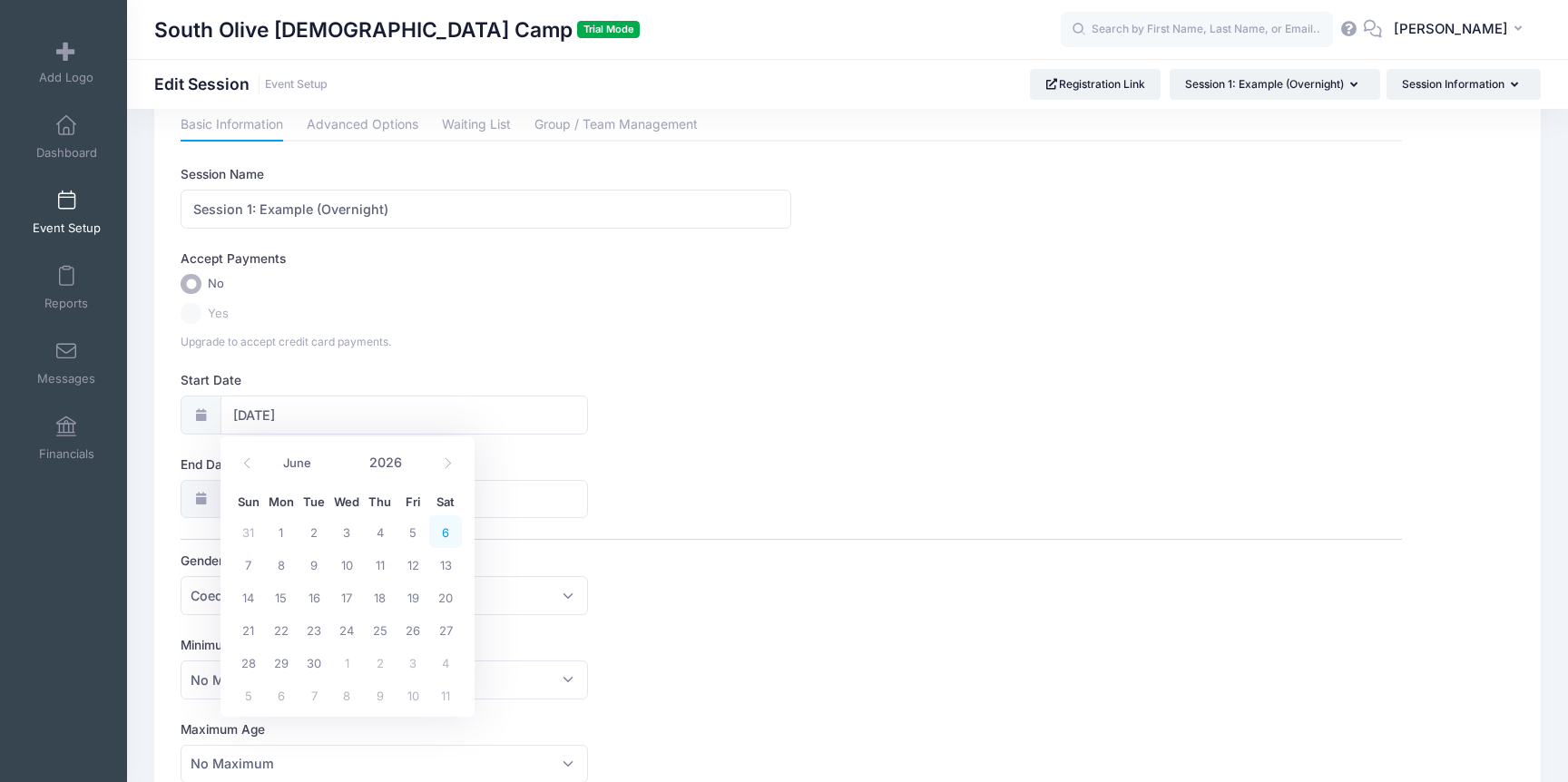
click at [439, 523] on span "6" at bounding box center [445, 531] width 32 height 32
type input "06/06/2026"
type input "06/07/2026"
type input "2026"
select select "5"
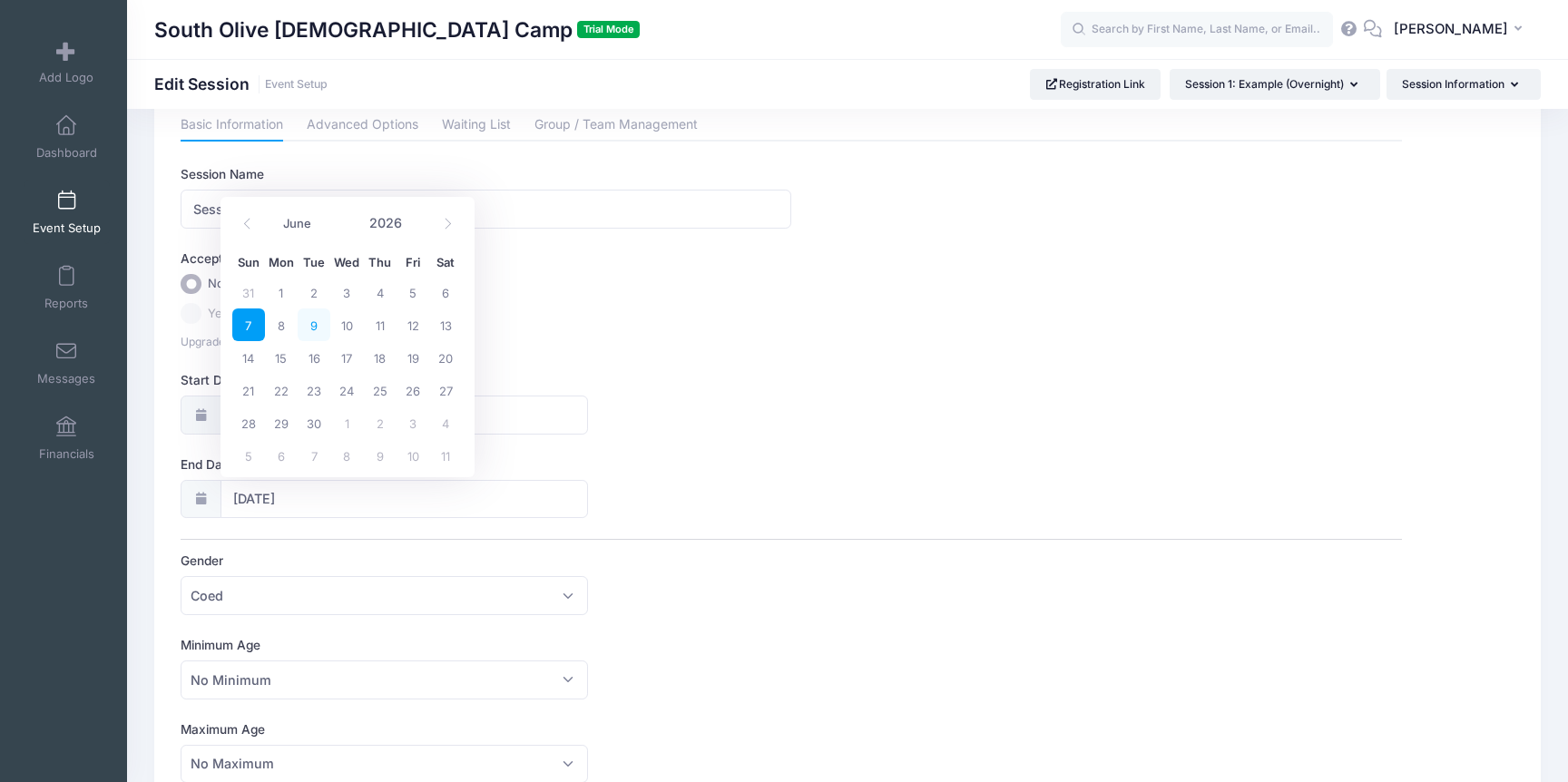
click at [315, 328] on span "9" at bounding box center [314, 324] width 32 height 32
type input "06/09/2026"
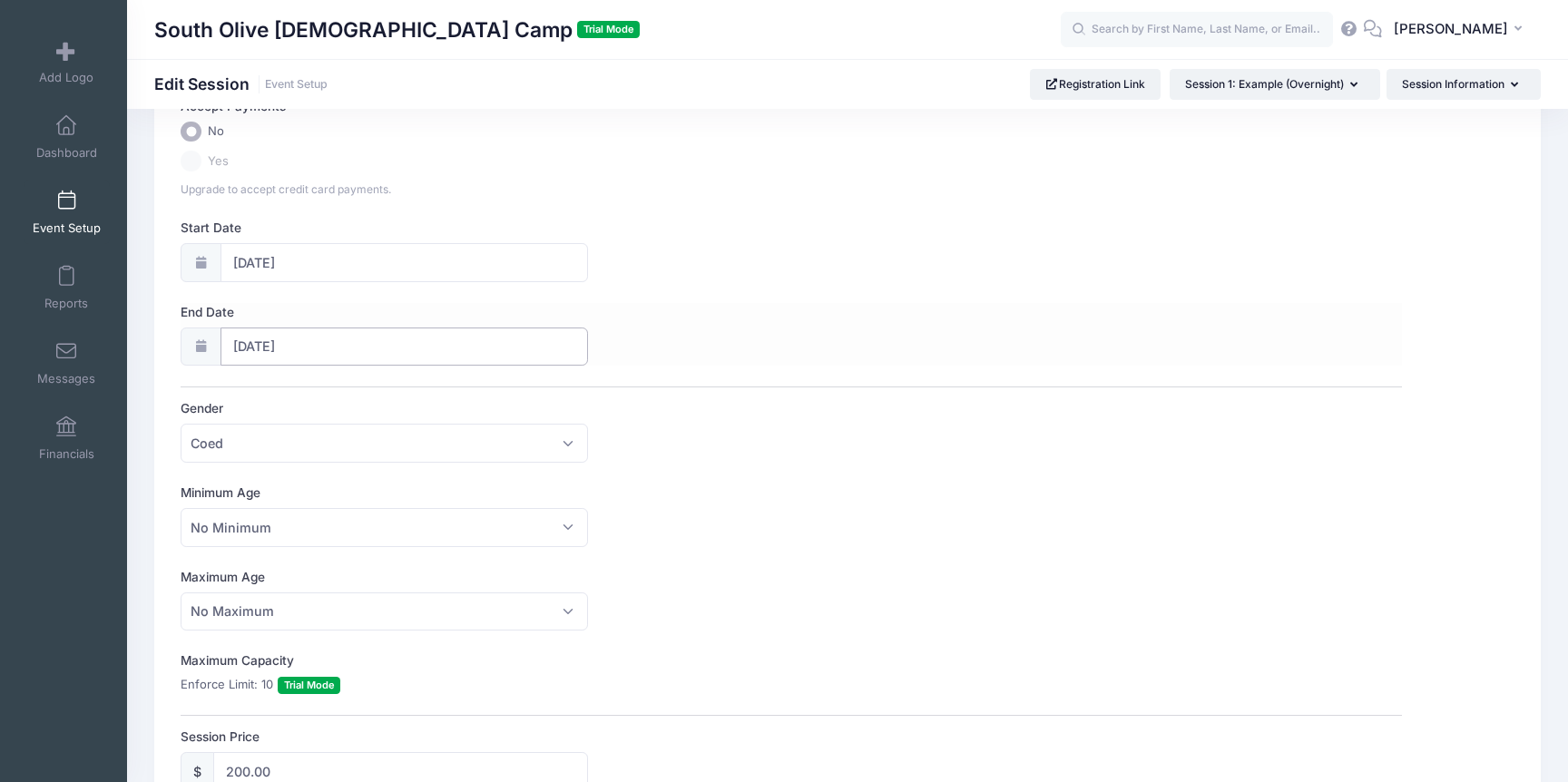
scroll to position [214, 0]
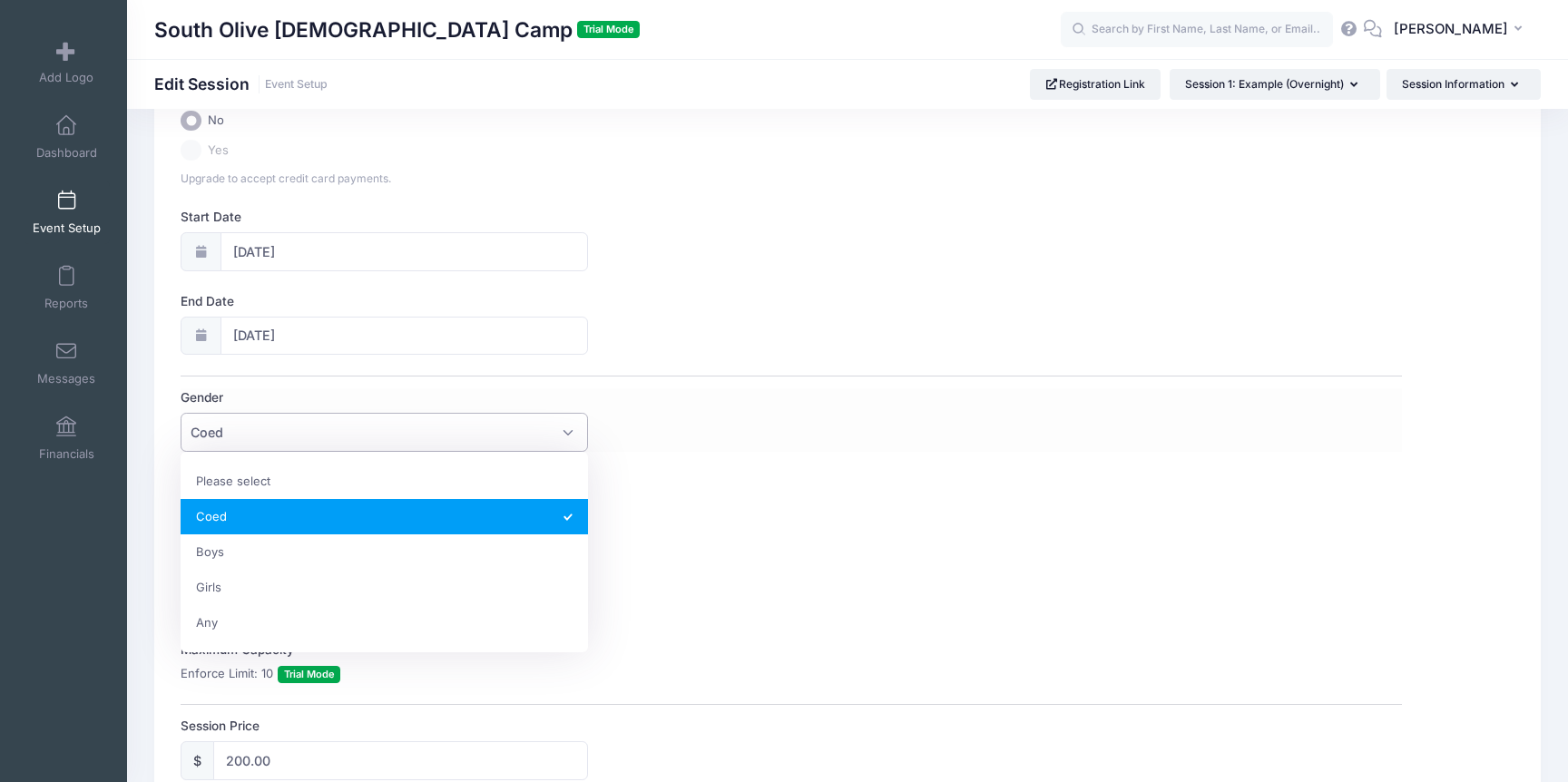
click at [455, 433] on span "Coed" at bounding box center [384, 432] width 406 height 39
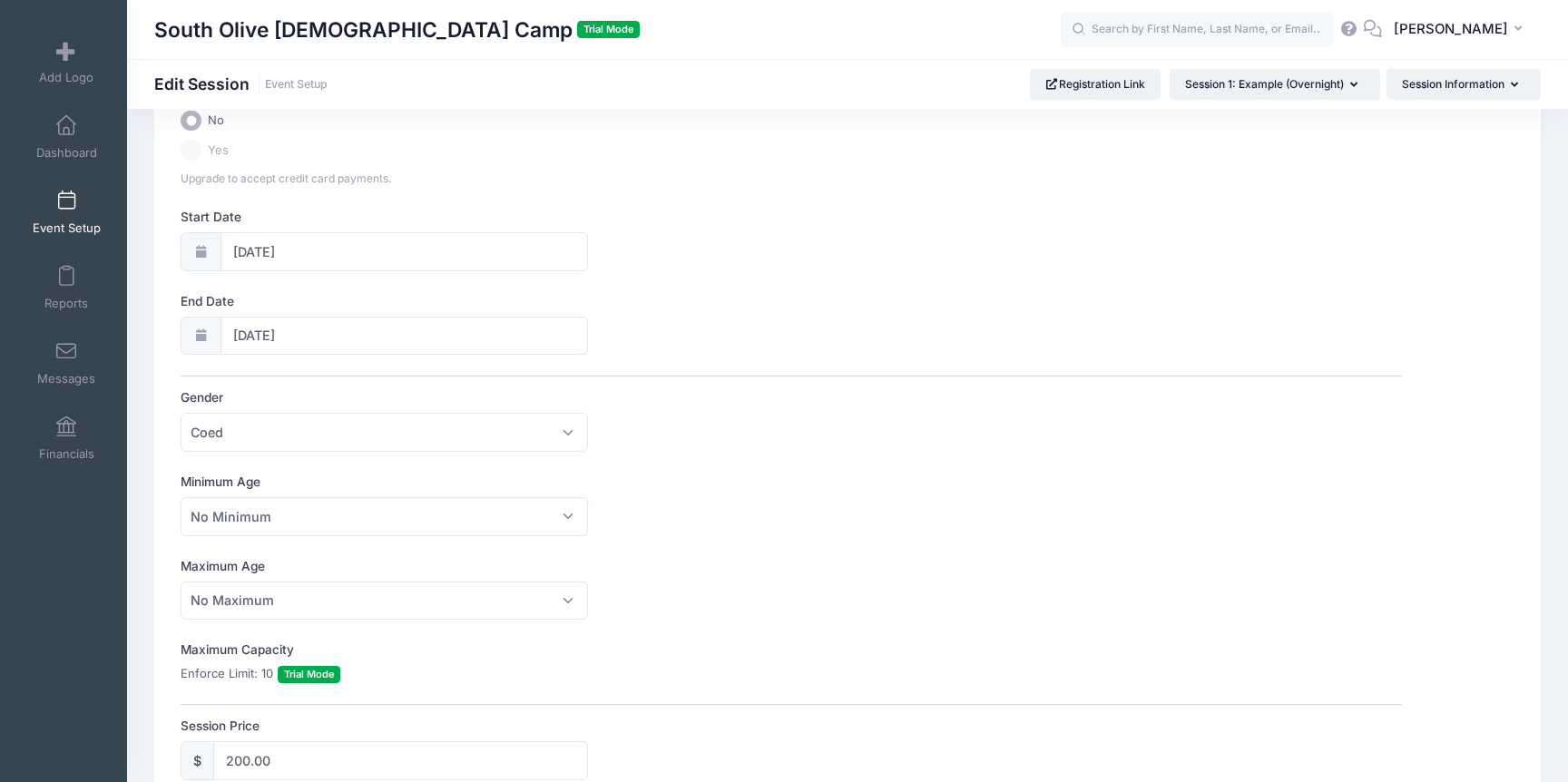
click at [698, 492] on div "Minimum Age No Minimum 1 2 3 4 5 6 7 8 9 10 11 12 13 14 15 16 17 18 19 20 21 22…" at bounding box center [790, 504] width 1220 height 63
click at [487, 530] on span "No Minimum" at bounding box center [384, 517] width 406 height 39
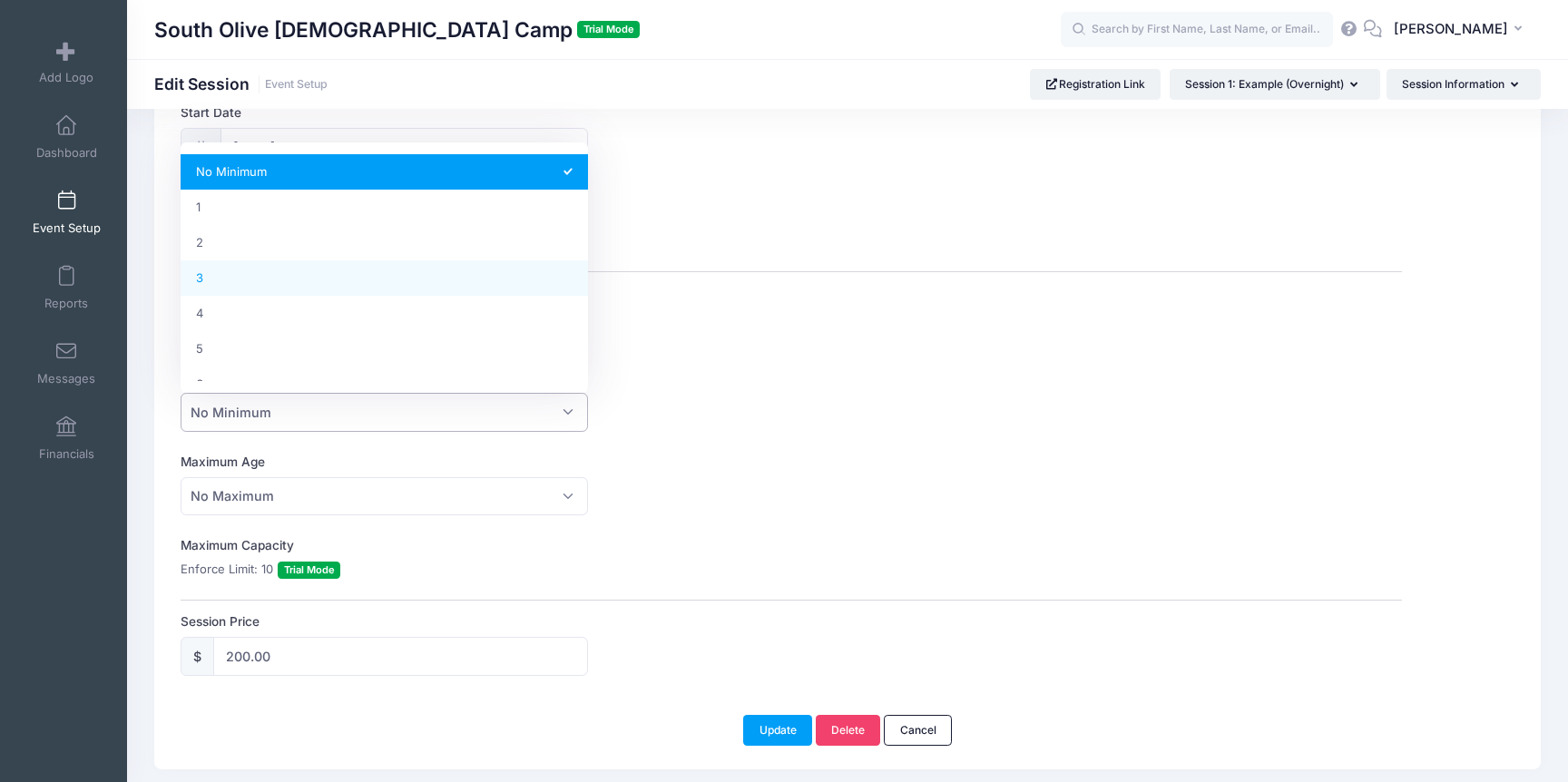
scroll to position [334, 0]
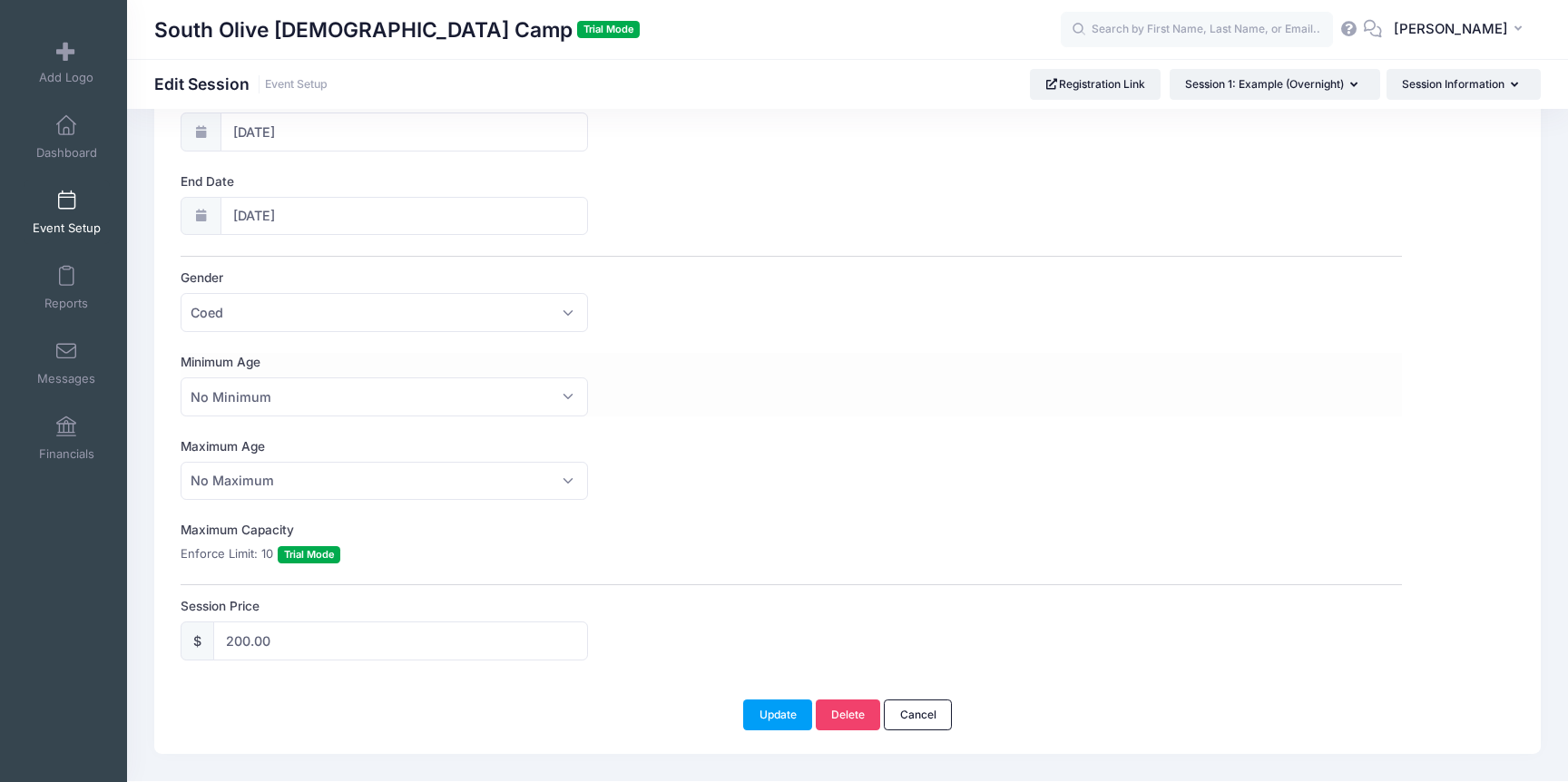
click at [652, 390] on div "Minimum Age No Minimum 1 2 3 4 5 6 7 8 9 10 11 12 13 14 15 16 17 18 19 20 21 22…" at bounding box center [790, 384] width 1220 height 63
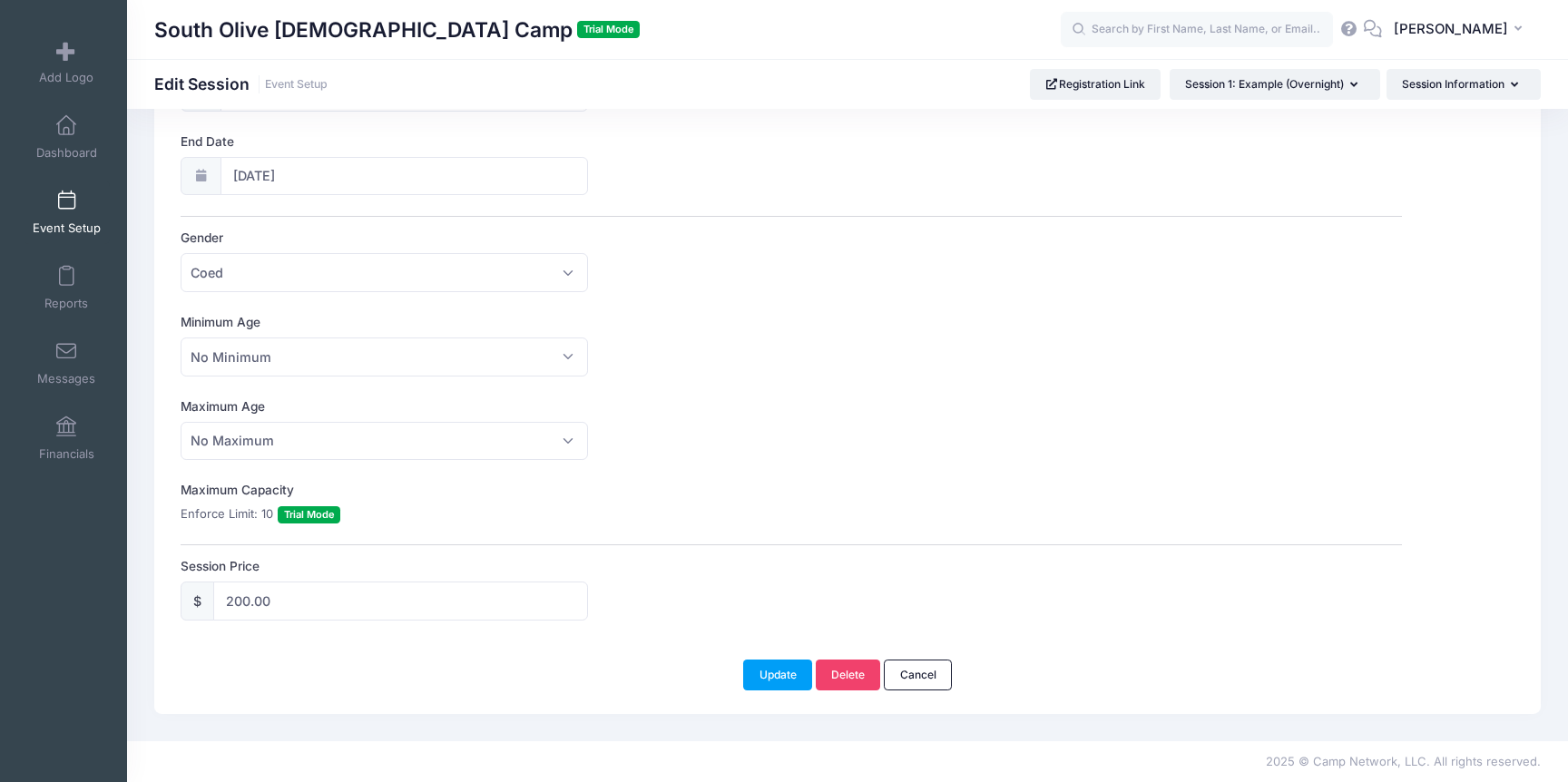
scroll to position [0, 0]
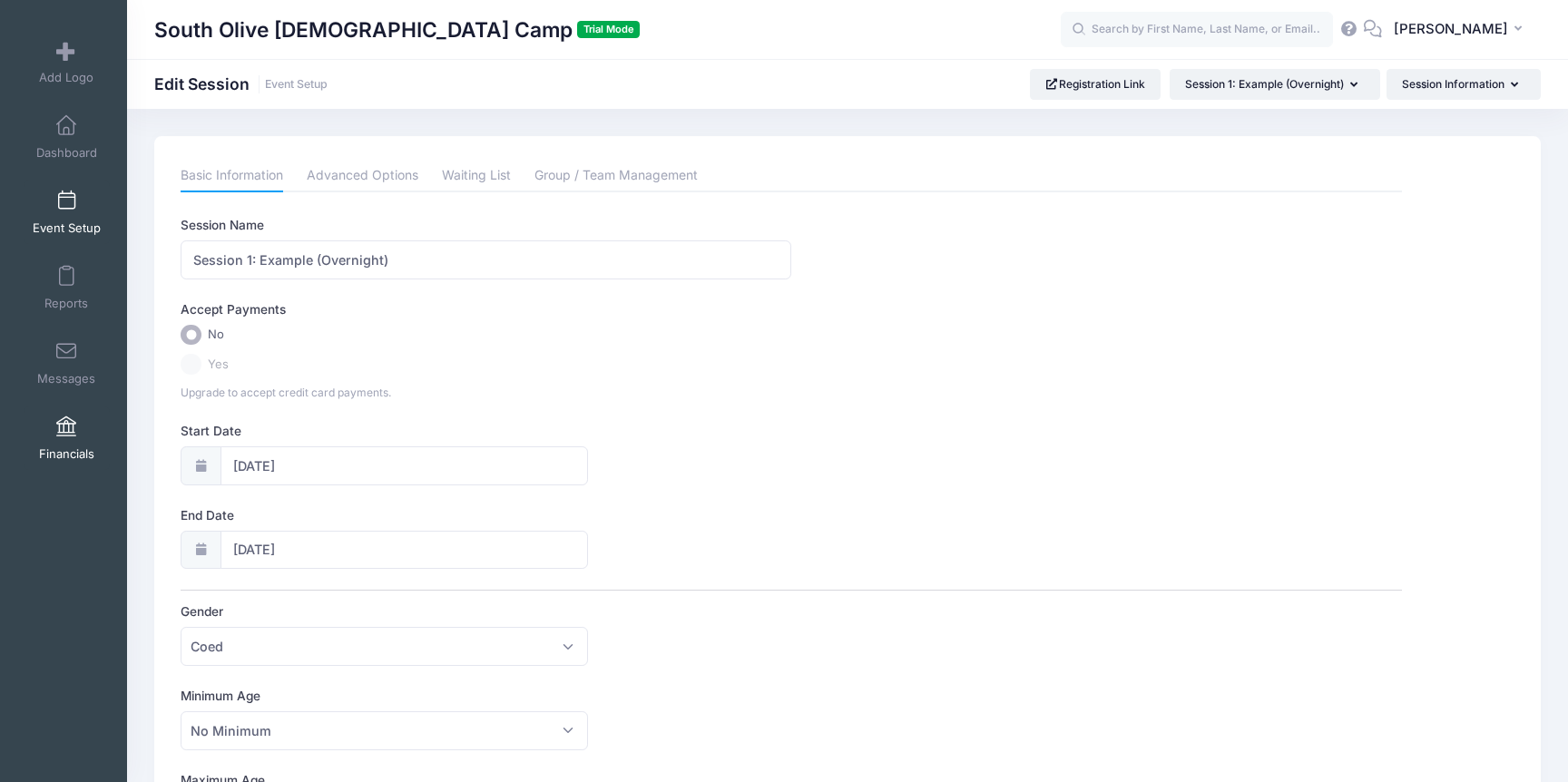
click at [51, 437] on link "Financials" at bounding box center [66, 438] width 86 height 63
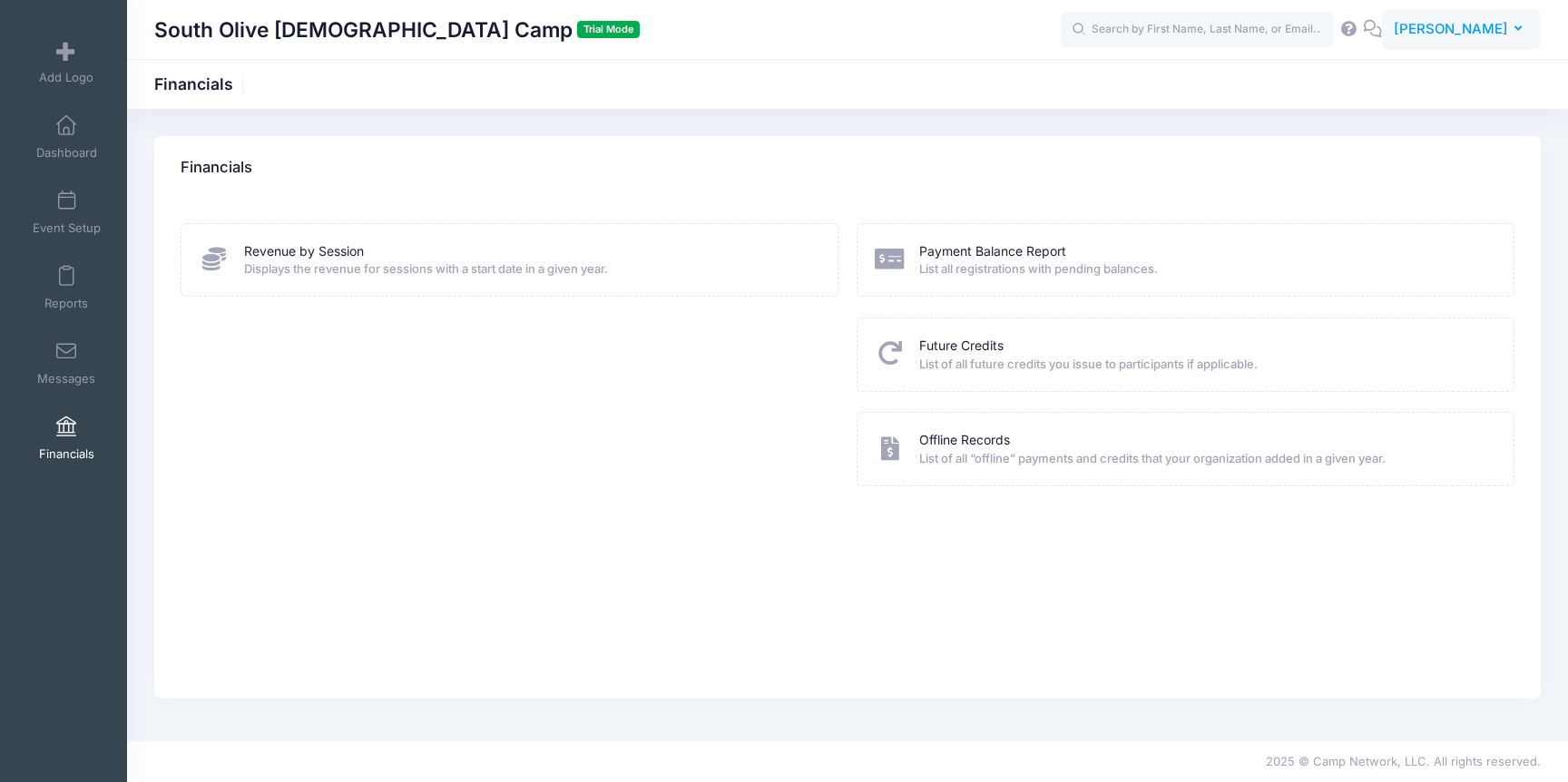
click at [1445, 21] on span "[PERSON_NAME]" at bounding box center [1450, 30] width 114 height 20
click at [1379, 159] on link "Settings" at bounding box center [1416, 149] width 221 height 34
